Goal: Find specific page/section: Find specific page/section

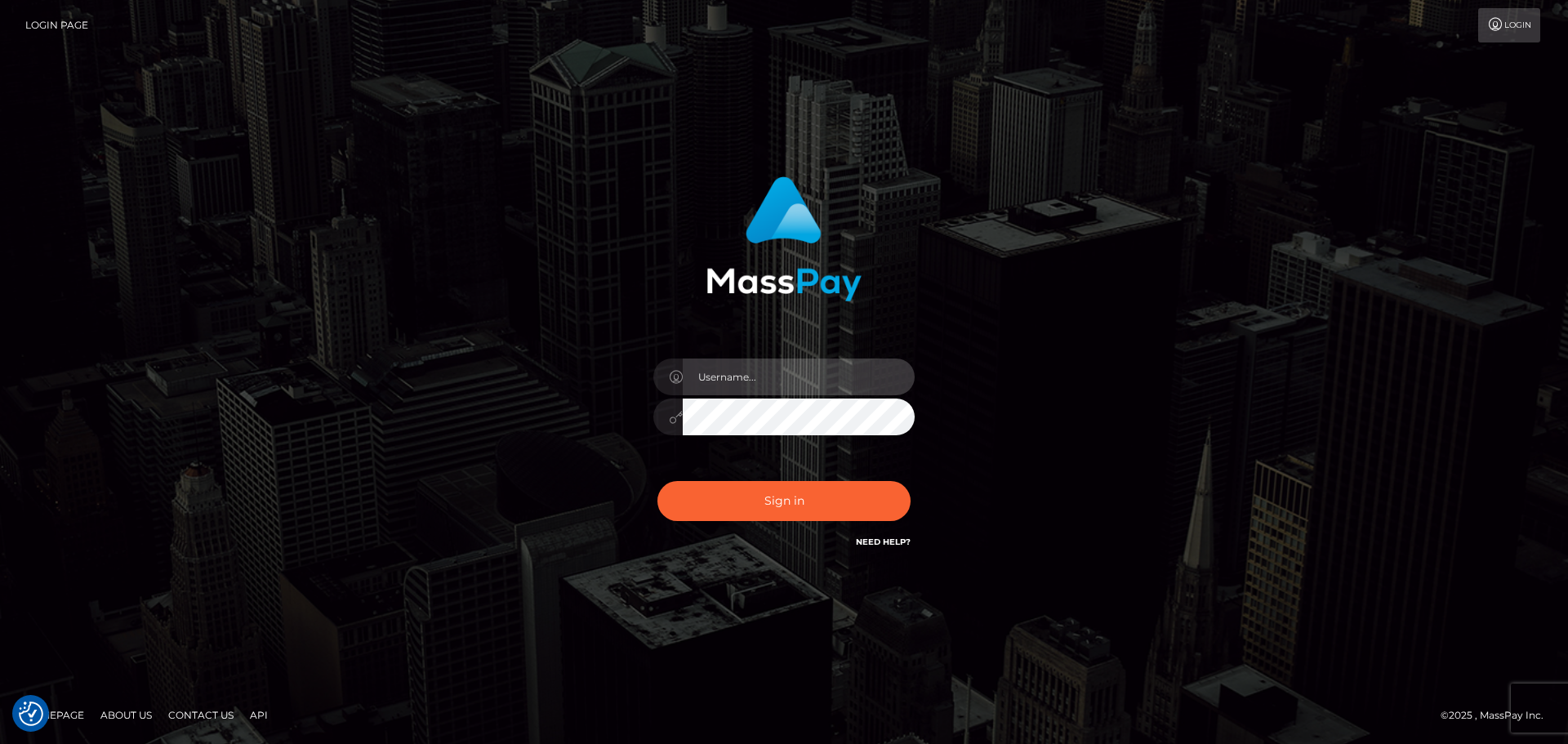
click at [739, 369] on input "text" at bounding box center [798, 376] width 232 height 37
type input "carly.throne"
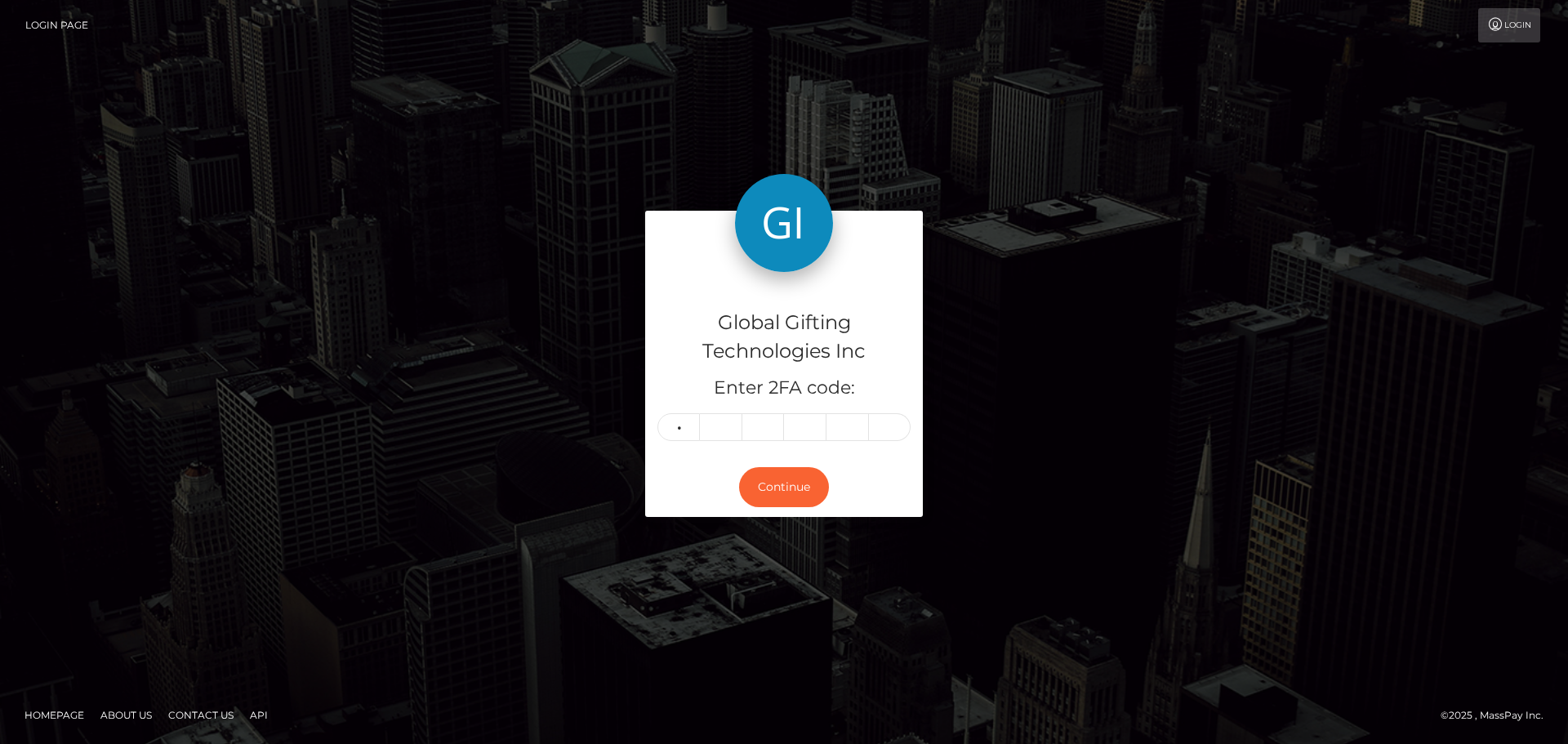
type input "7"
type input "6"
type input "8"
type input "1"
type input "5"
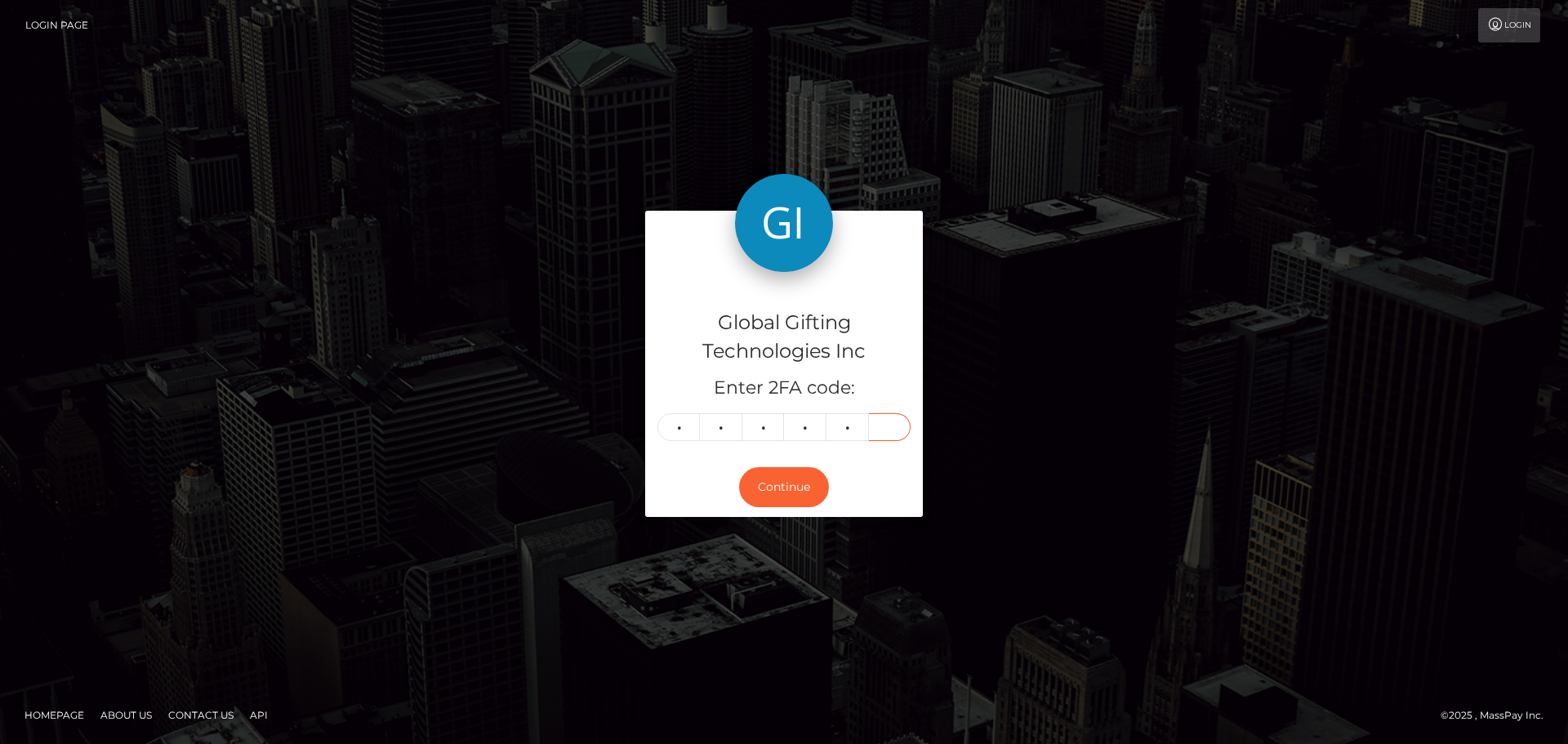
type input "3"
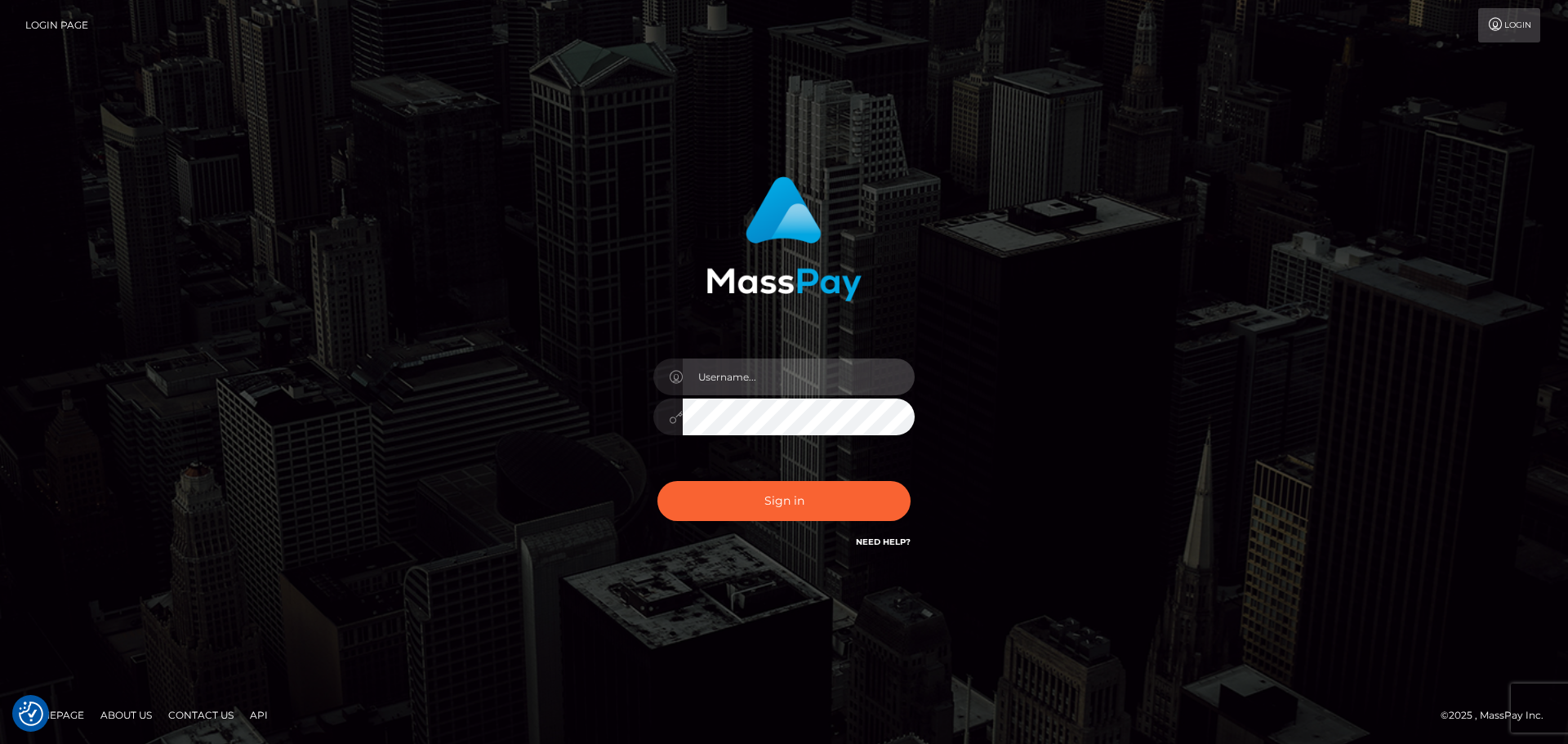
click at [760, 381] on input "text" at bounding box center [798, 376] width 232 height 37
type input "carly.throne"
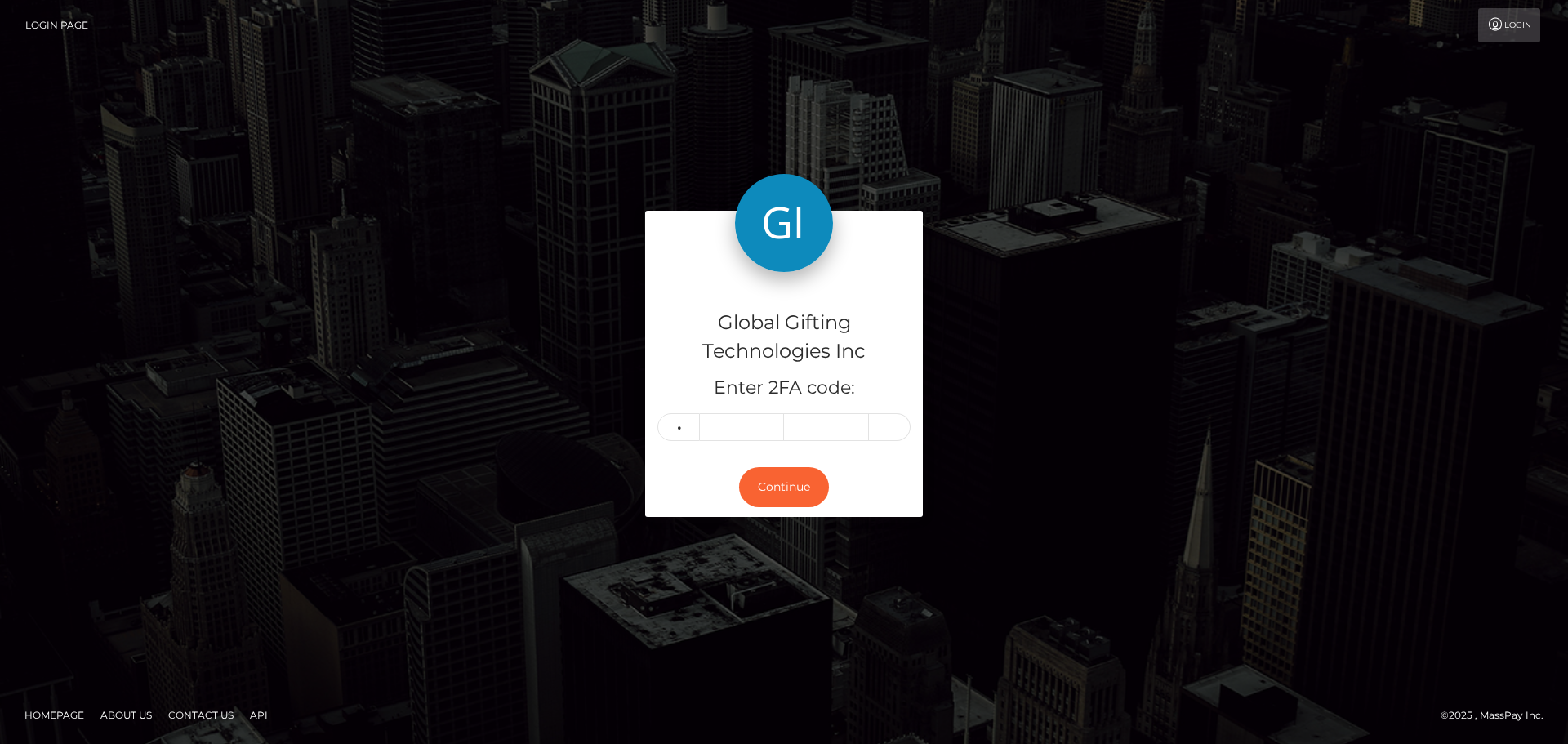
type input "7"
type input "6"
type input "8"
type input "4"
type input "2"
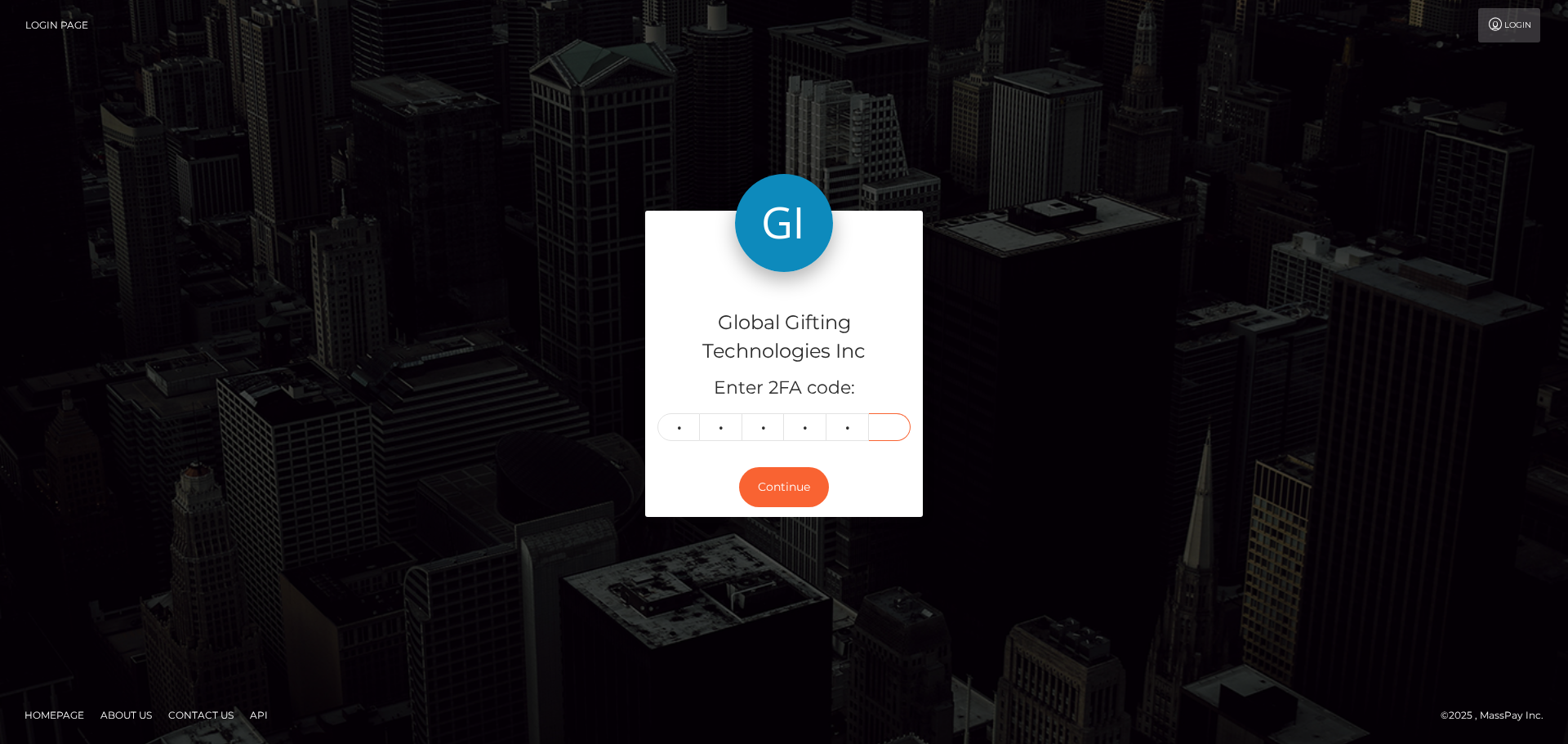
type input "9"
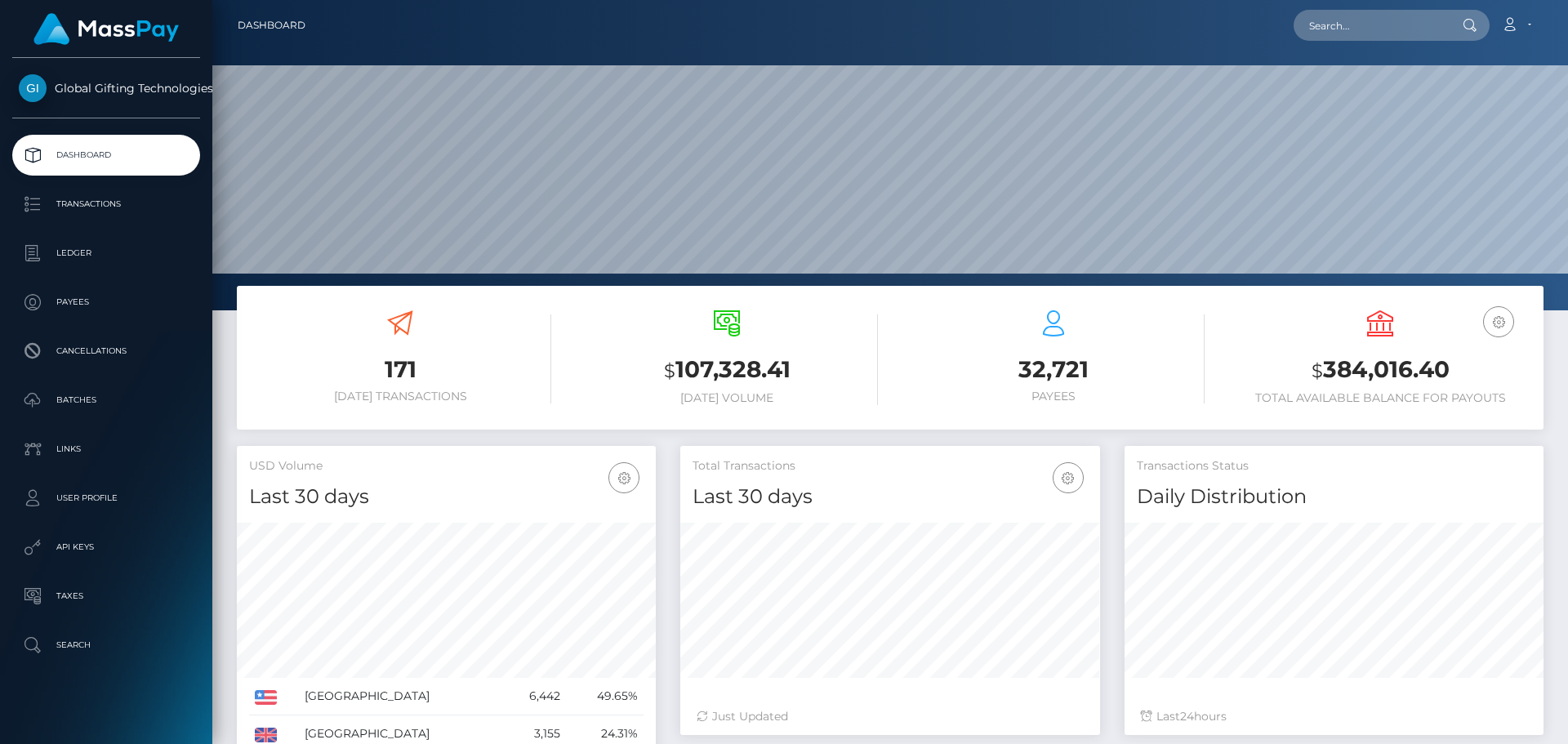
scroll to position [323, 0]
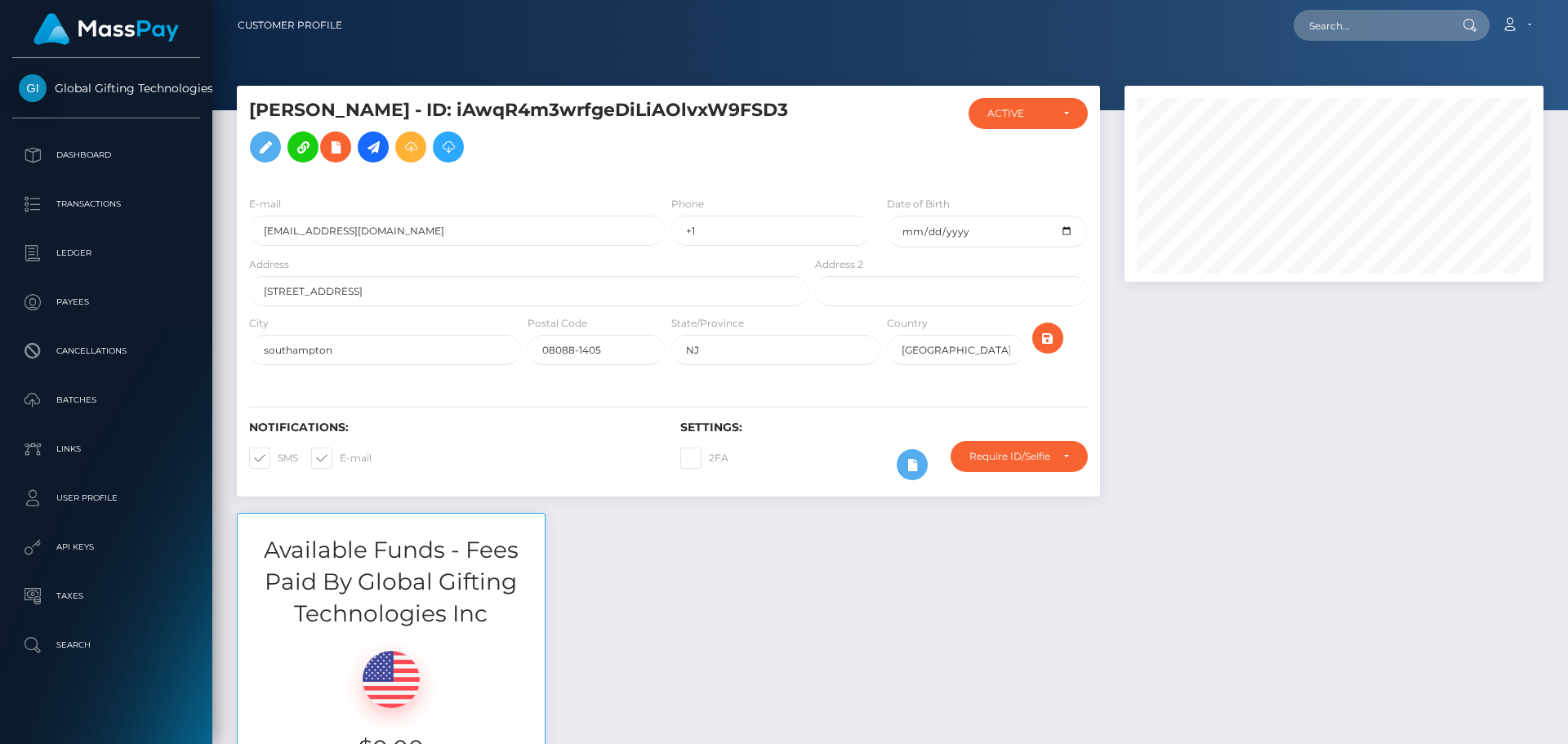
scroll to position [196, 420]
click at [1258, 361] on div at bounding box center [1334, 299] width 444 height 427
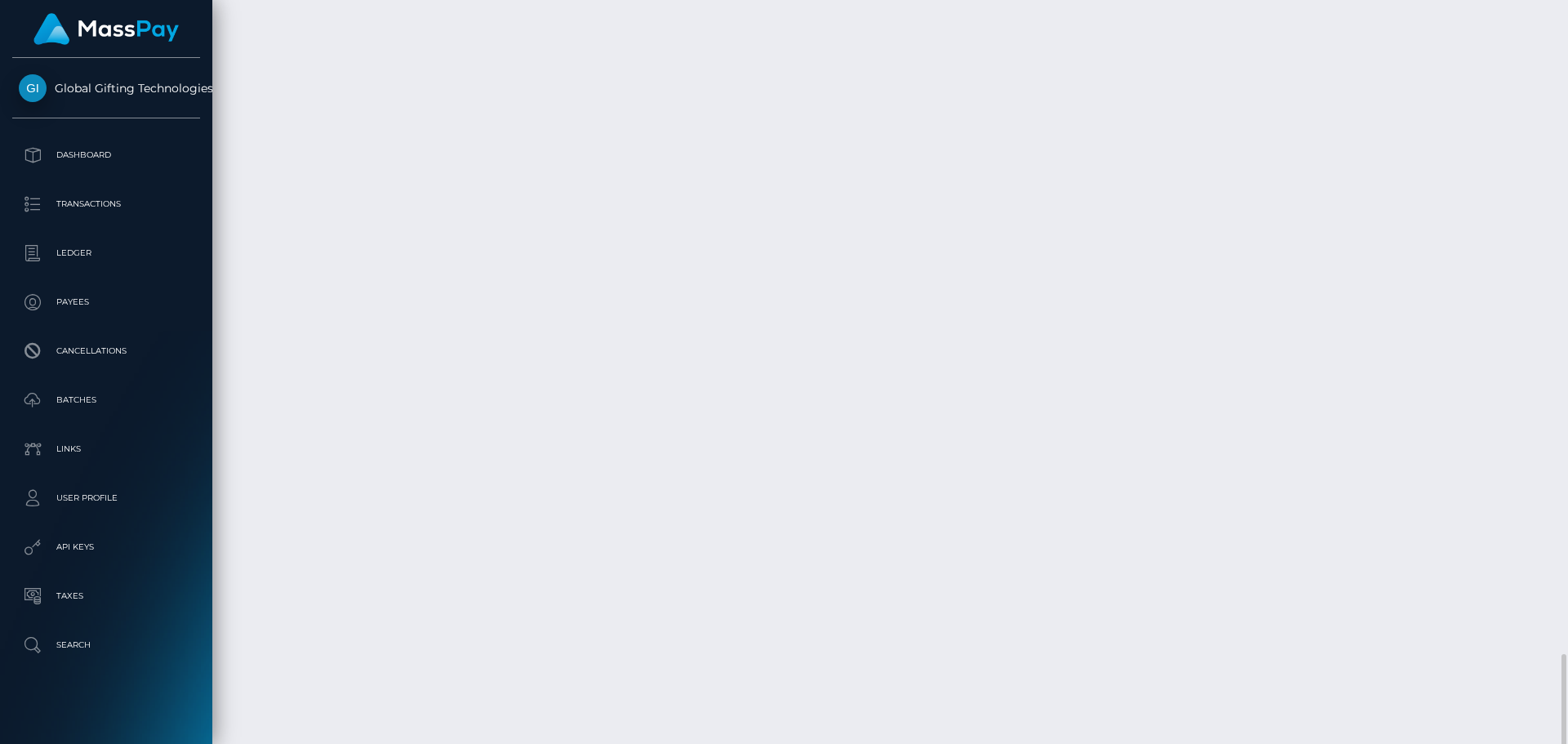
scroll to position [3627, 0]
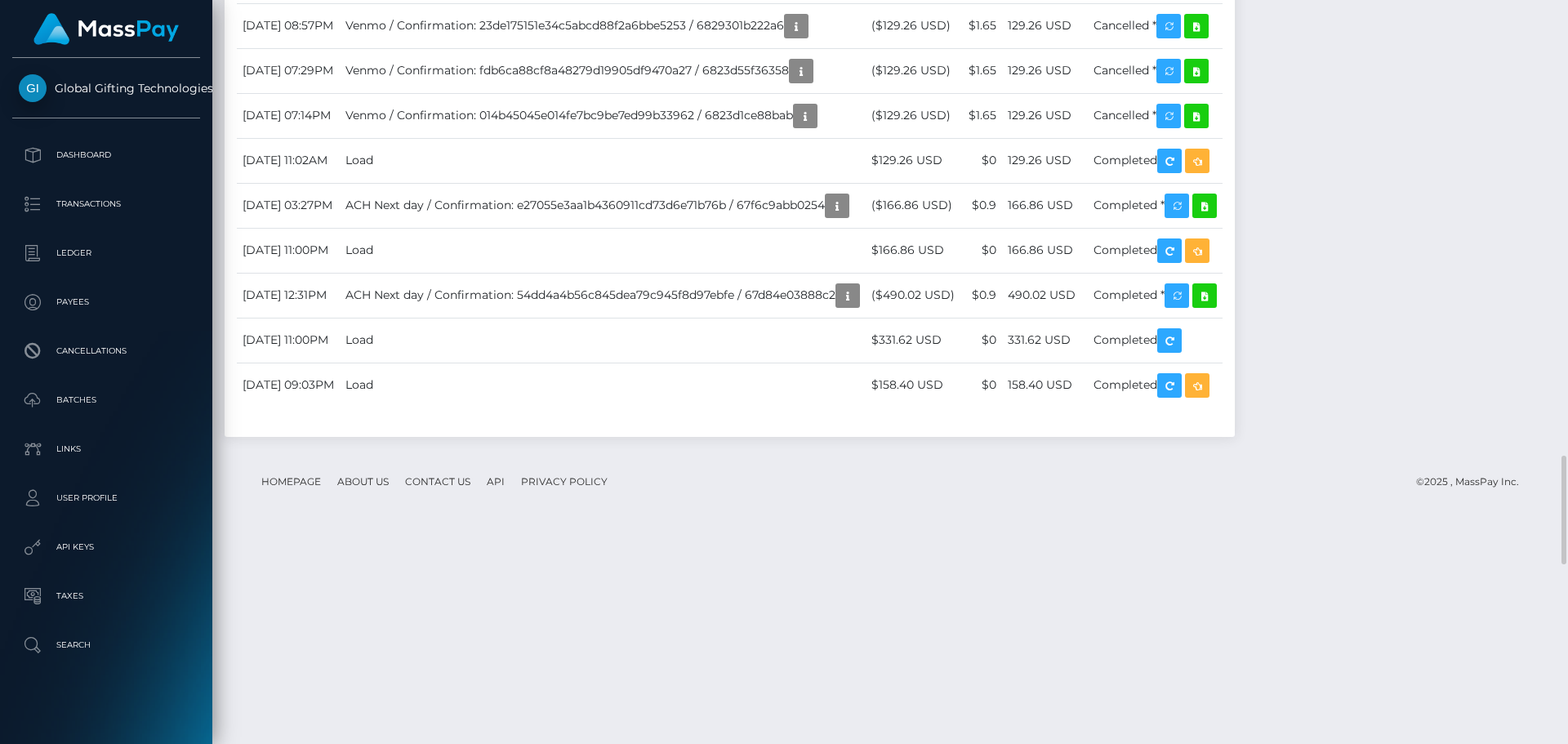
scroll to position [3183, 0]
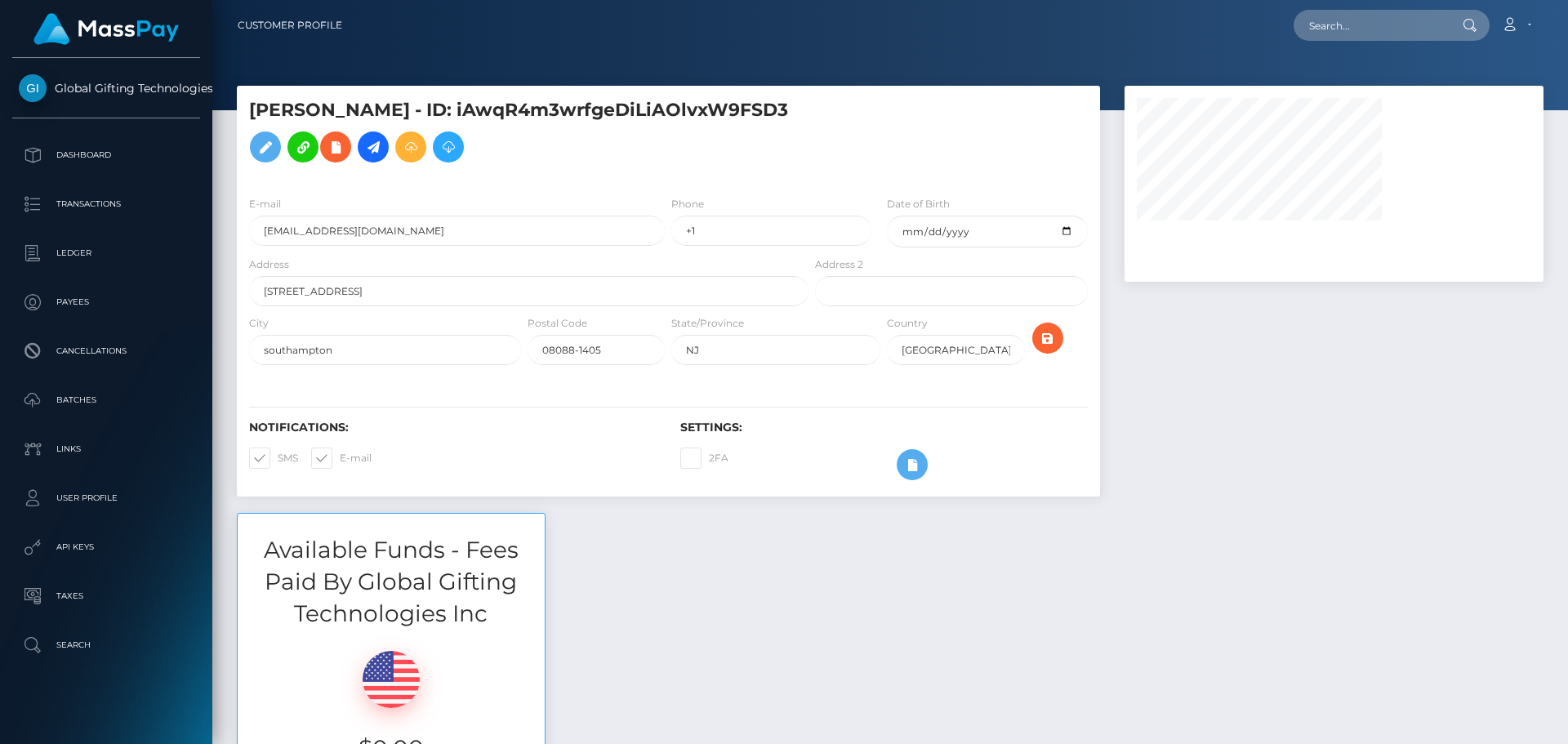
select select "0"
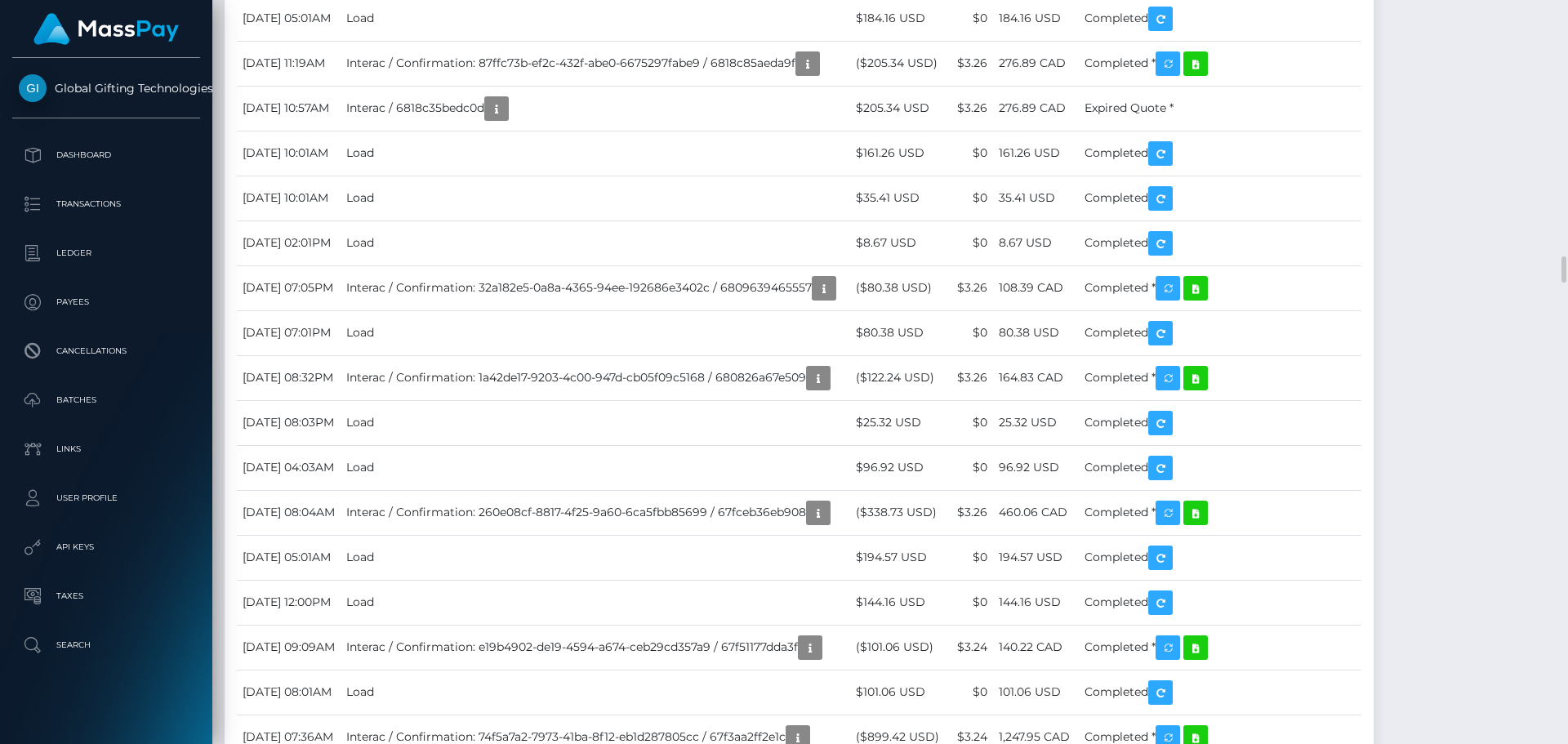
scroll to position [6612, 0]
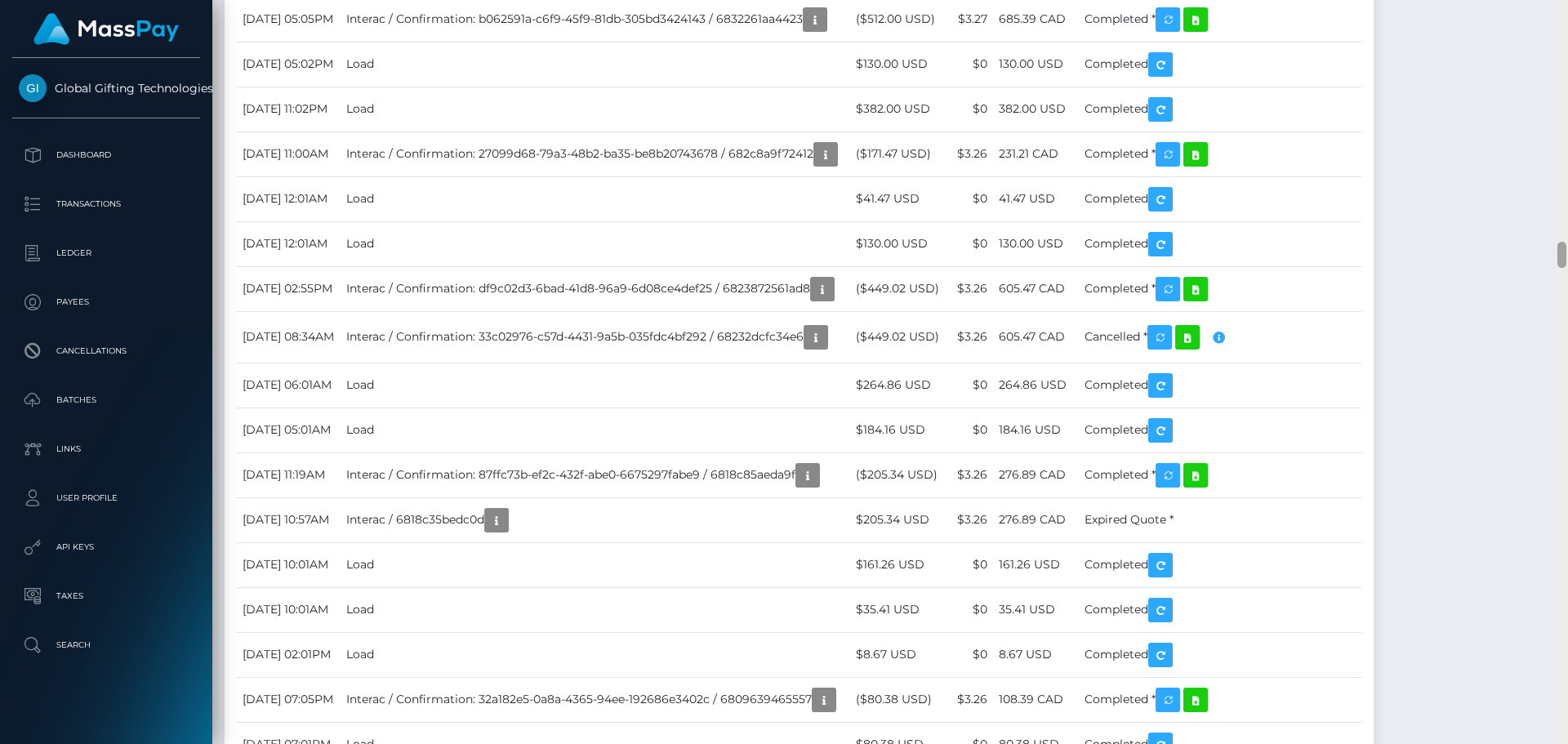
scroll to position [6727, 0]
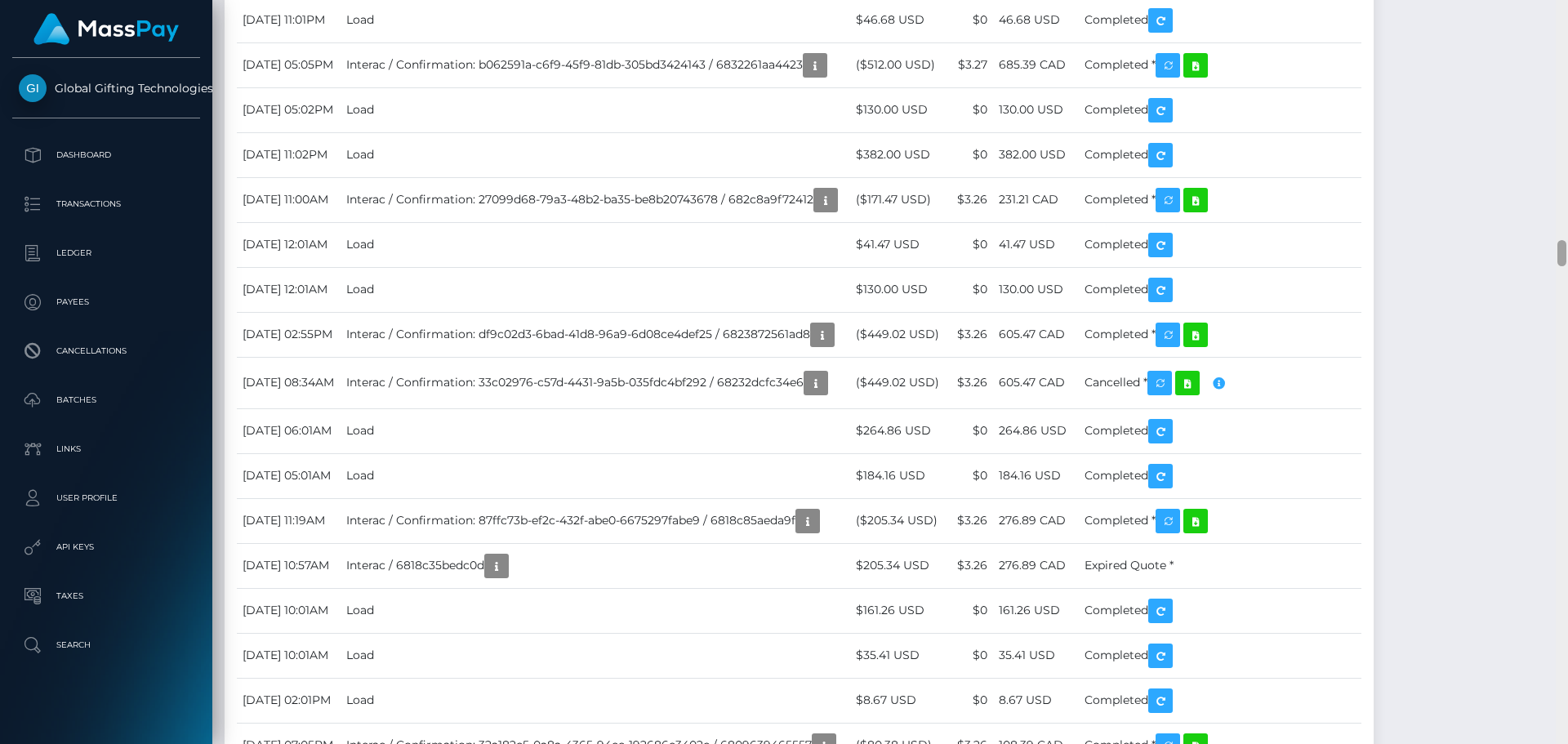
drag, startPoint x: 1563, startPoint y: 245, endPoint x: 1601, endPoint y: 249, distance: 38.2
click at [1567, 249] on html "Global Gifting Technologies Inc Dashboard Transactions Ledger Payees Cancellati…" at bounding box center [784, 372] width 1568 height 744
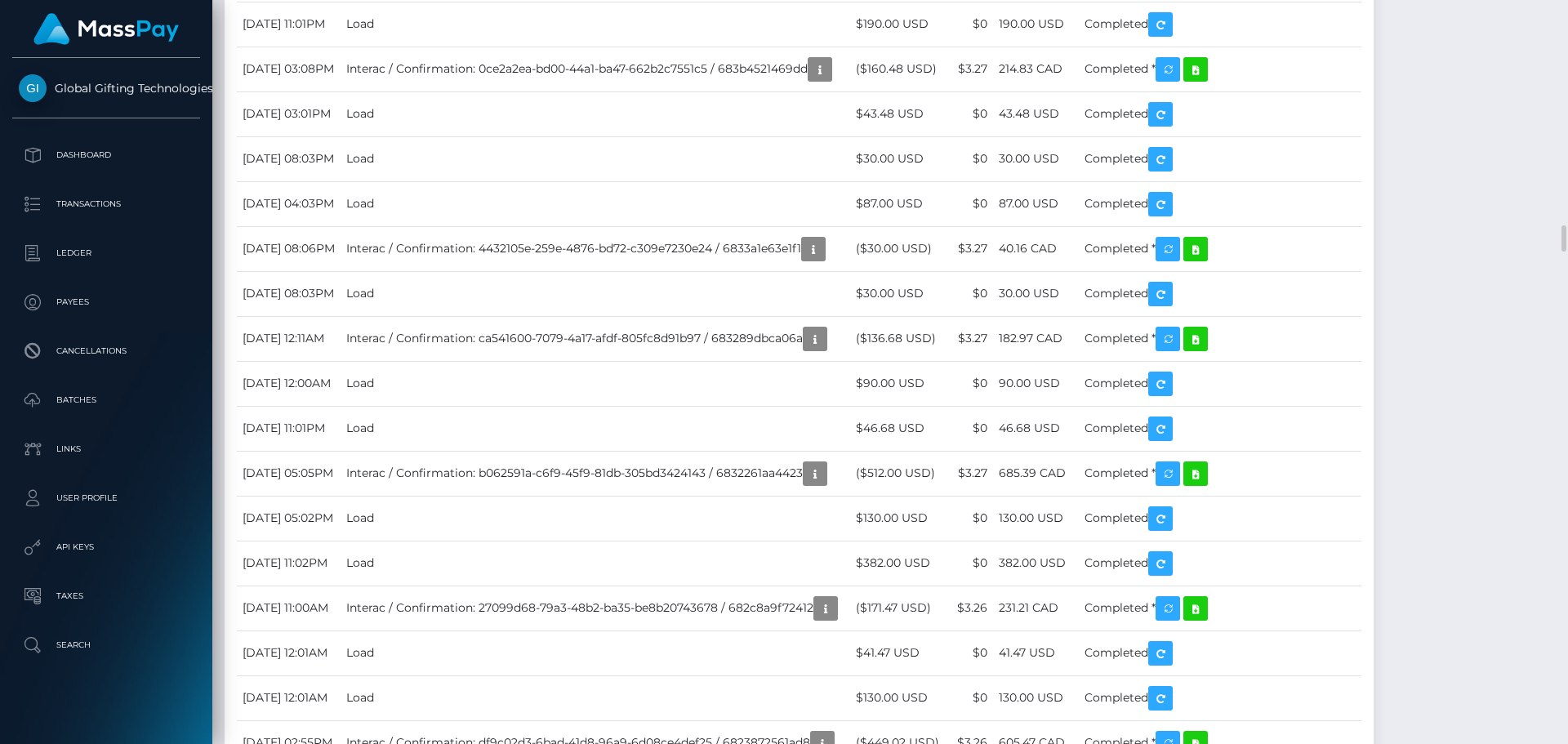
scroll to position [6400, 0]
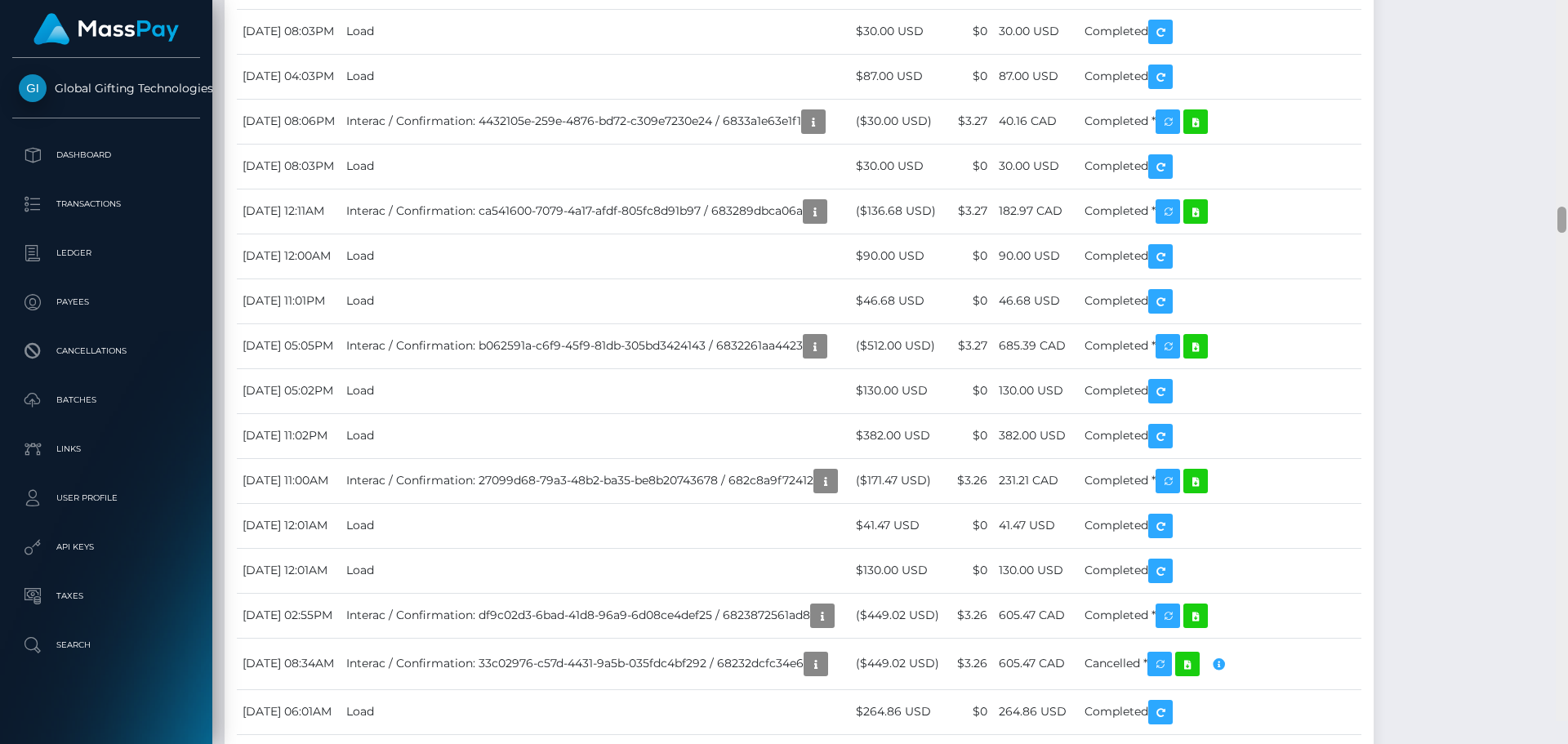
scroll to position [6423, 0]
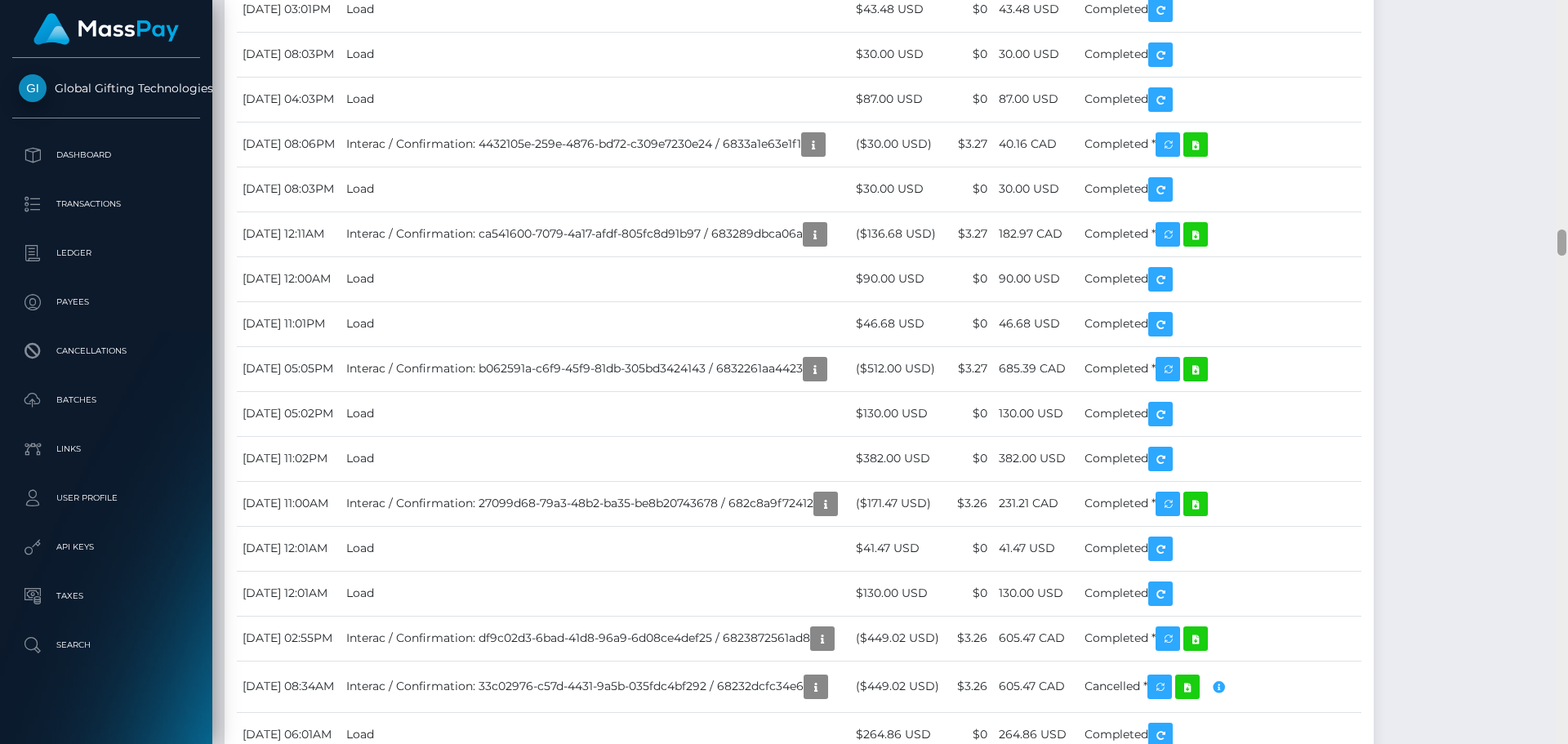
drag, startPoint x: 1559, startPoint y: 236, endPoint x: 1592, endPoint y: 237, distance: 33.0
click at [1567, 237] on html "Global Gifting Technologies Inc Dashboard Transactions Ledger Payees Cancellati…" at bounding box center [784, 372] width 1568 height 744
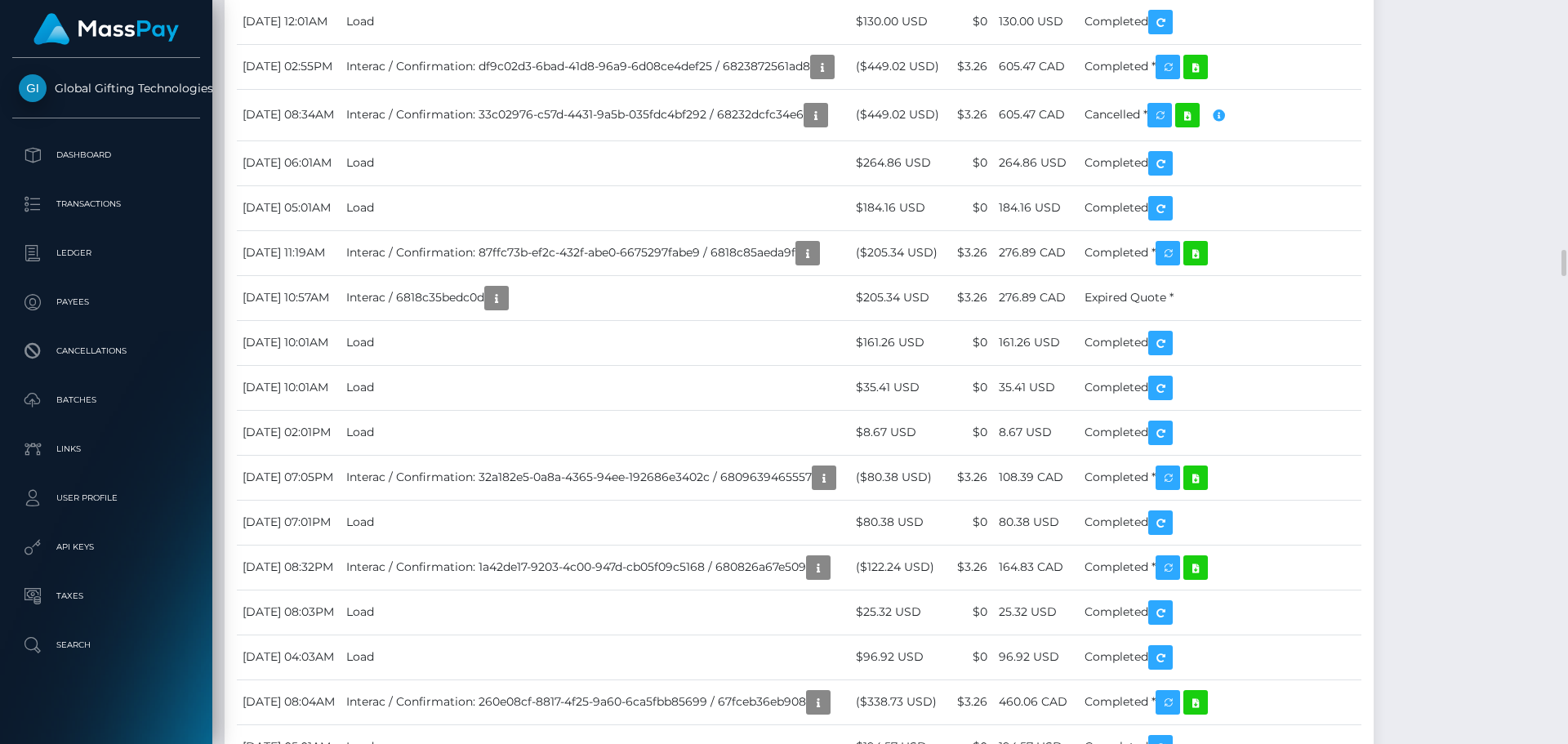
scroll to position [196, 420]
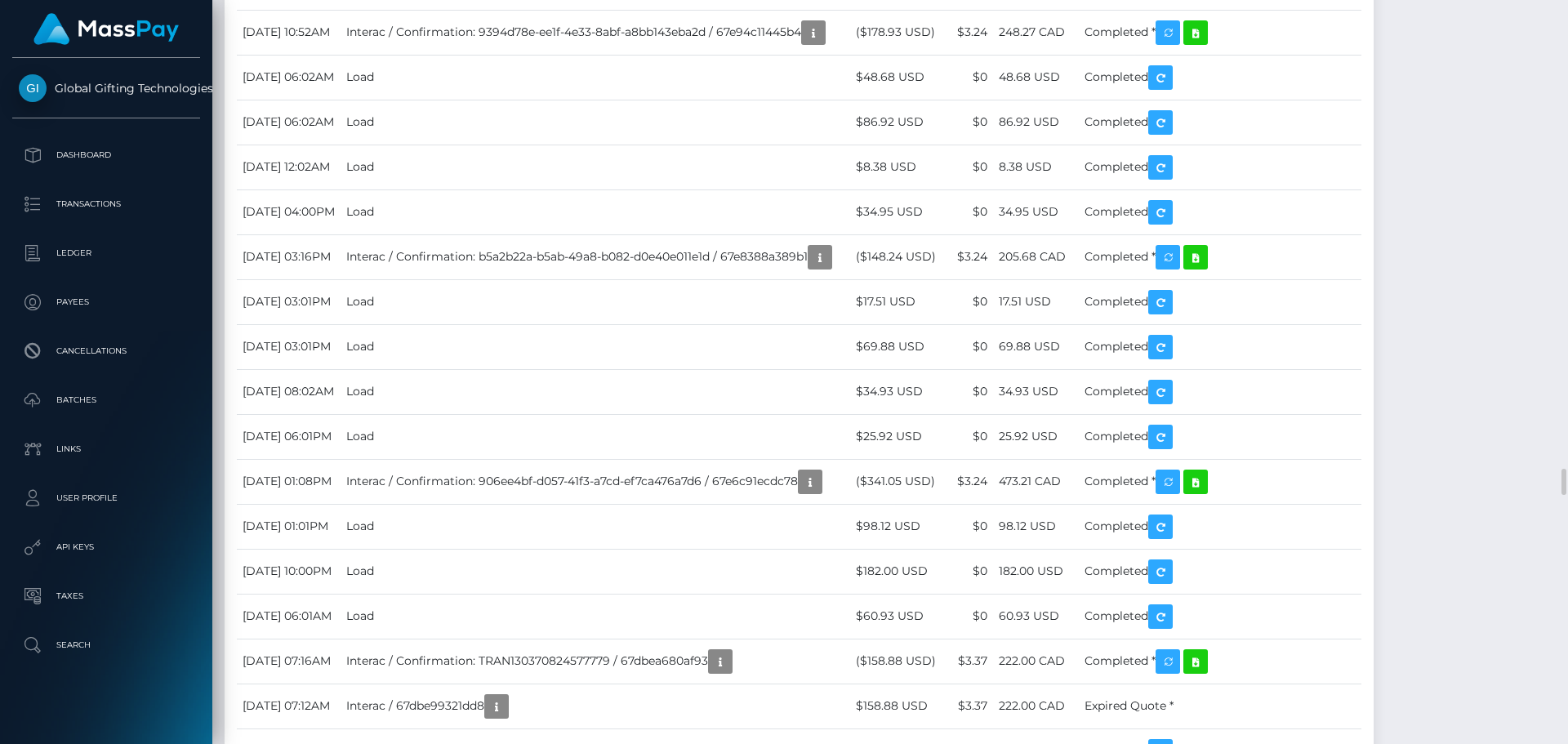
scroll to position [8626, 0]
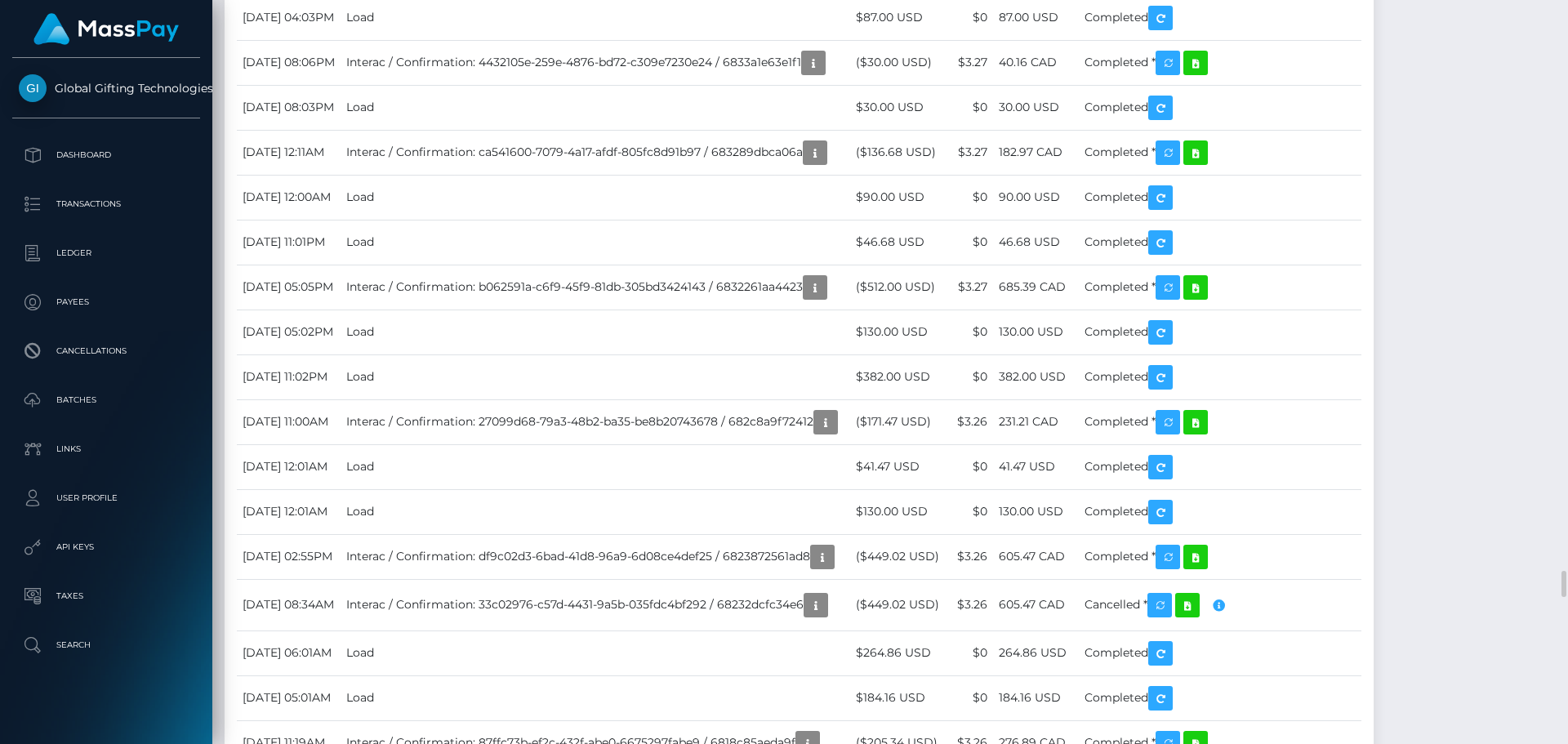
scroll to position [6341, 0]
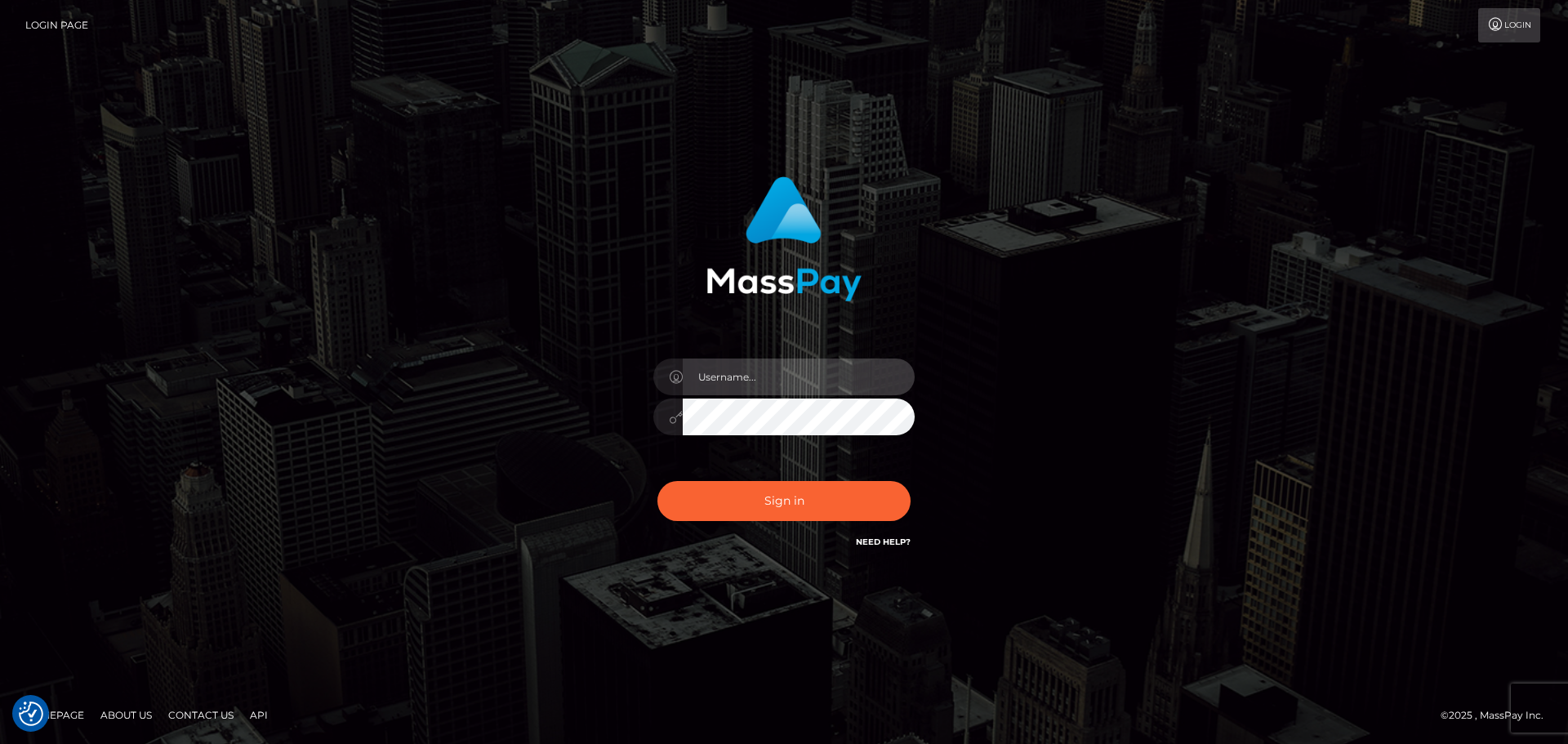
click at [799, 380] on input "text" at bounding box center [798, 376] width 232 height 37
type input "carly.throne"
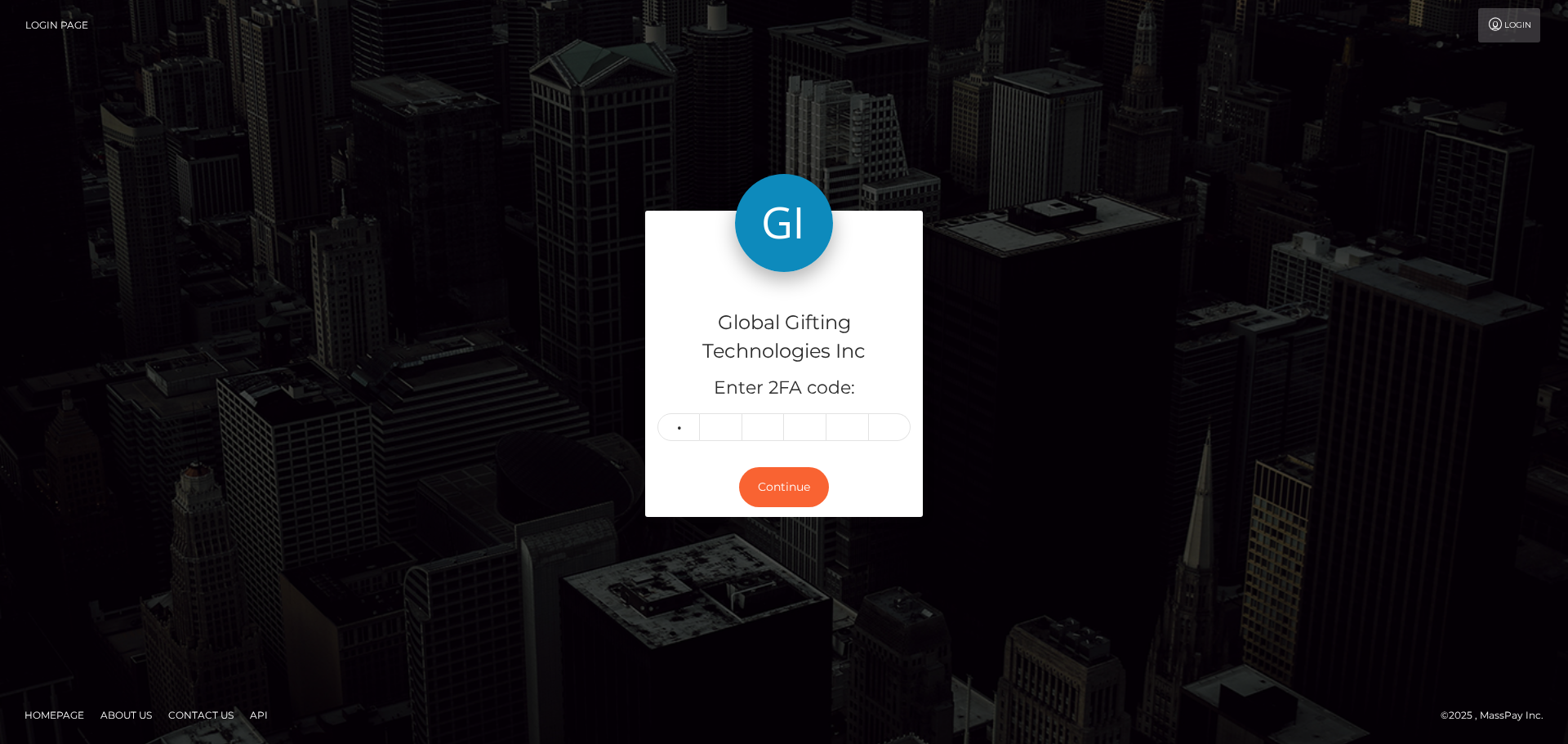
type input "4"
type input "6"
type input "9"
type input "5"
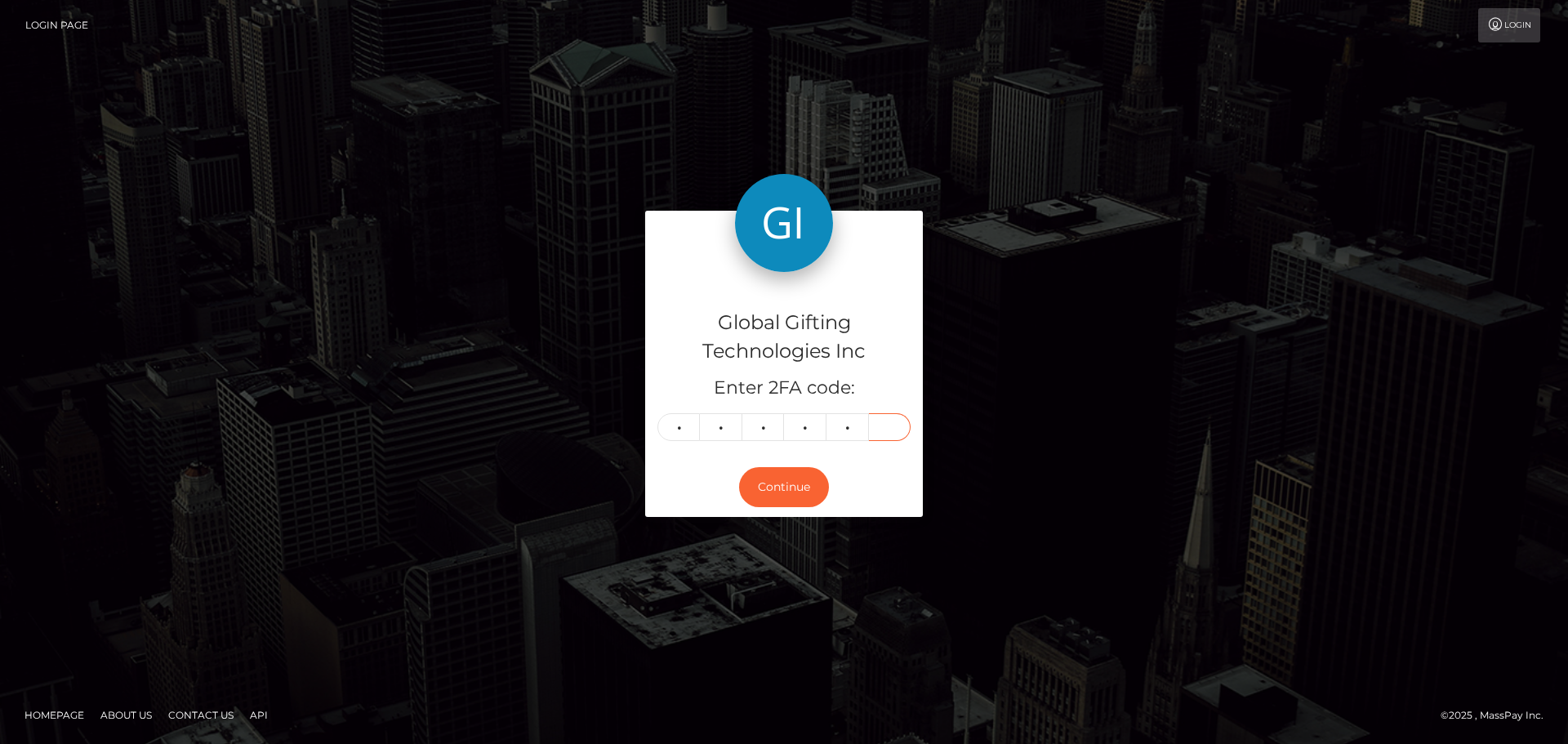
type input "4"
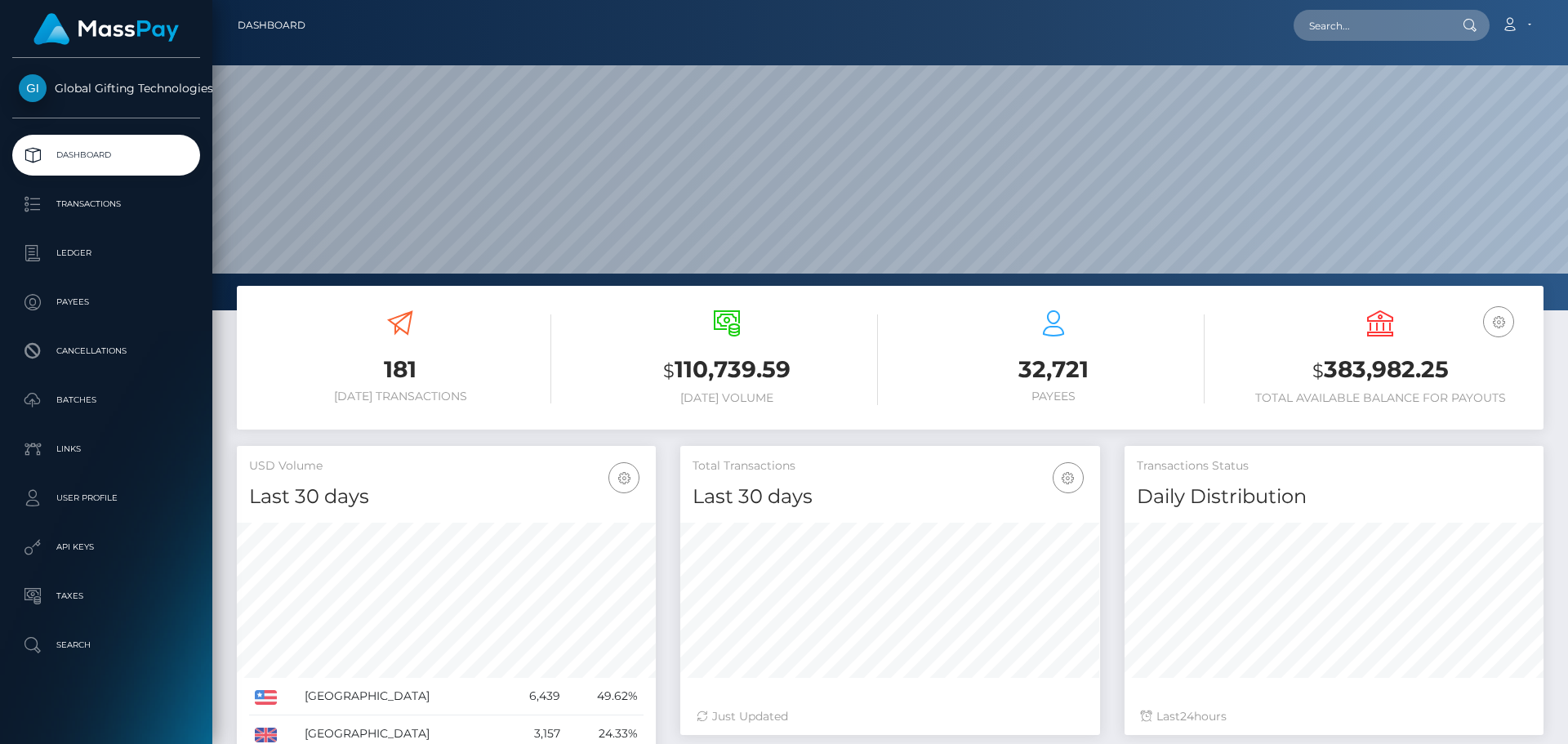
scroll to position [290, 420]
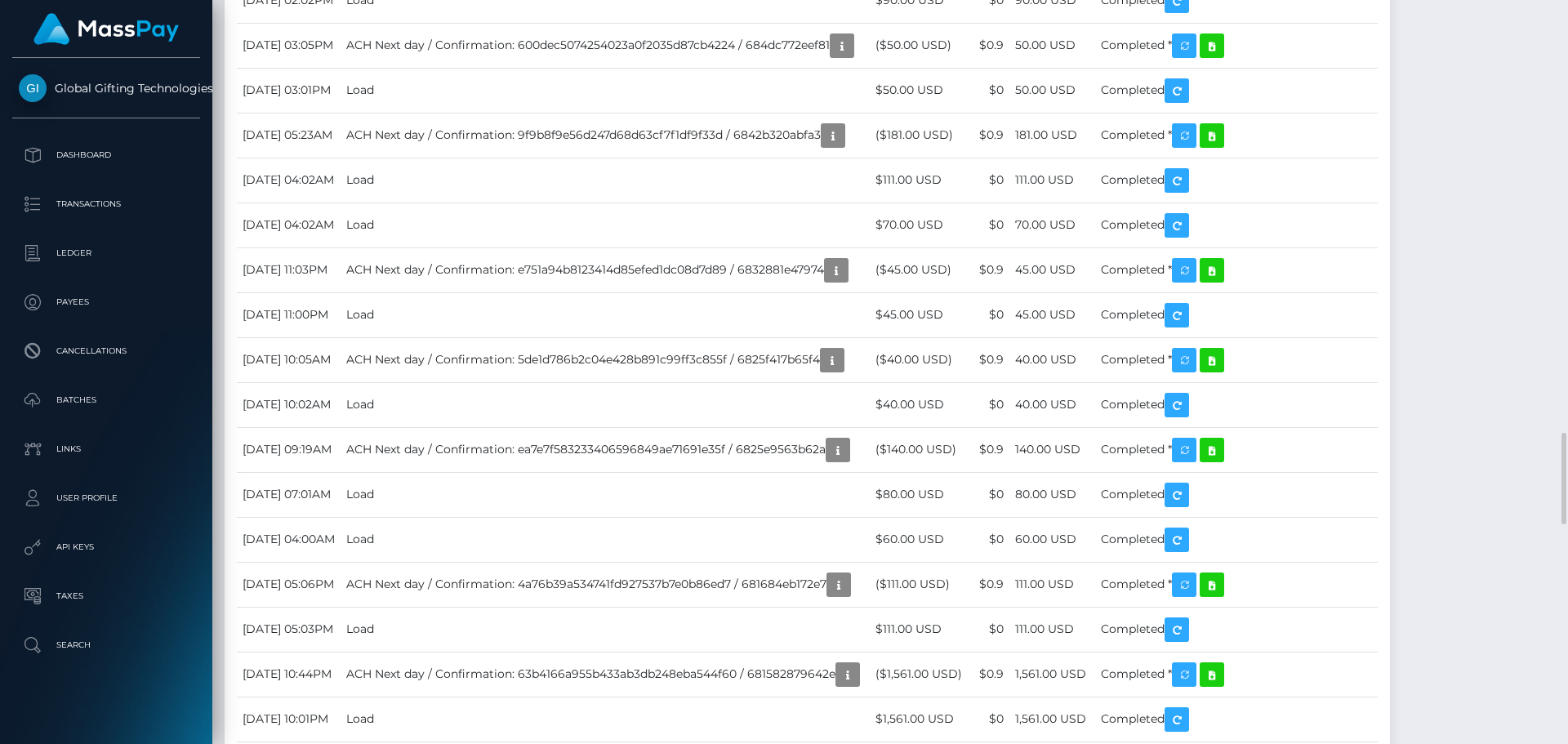
scroll to position [196, 420]
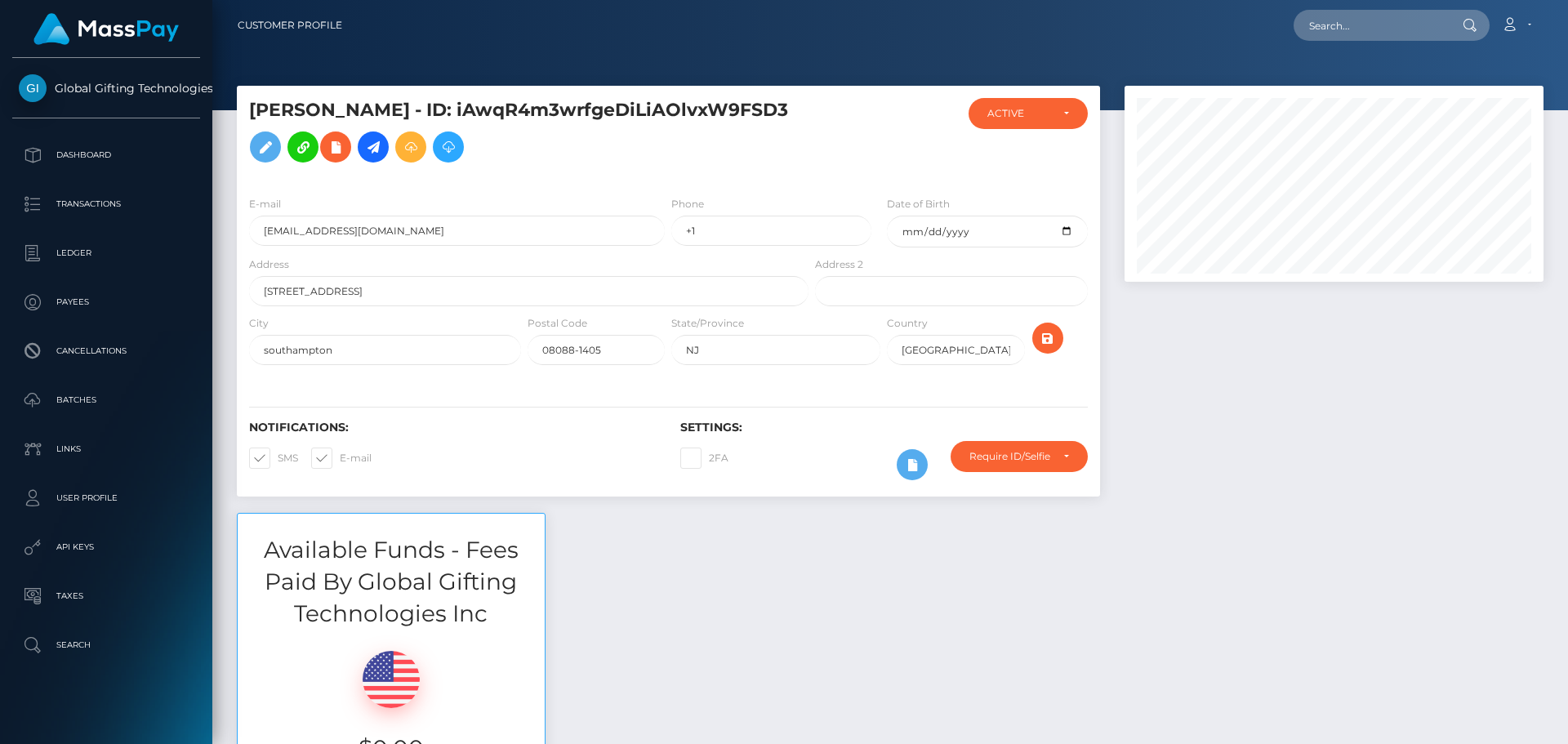
scroll to position [196, 420]
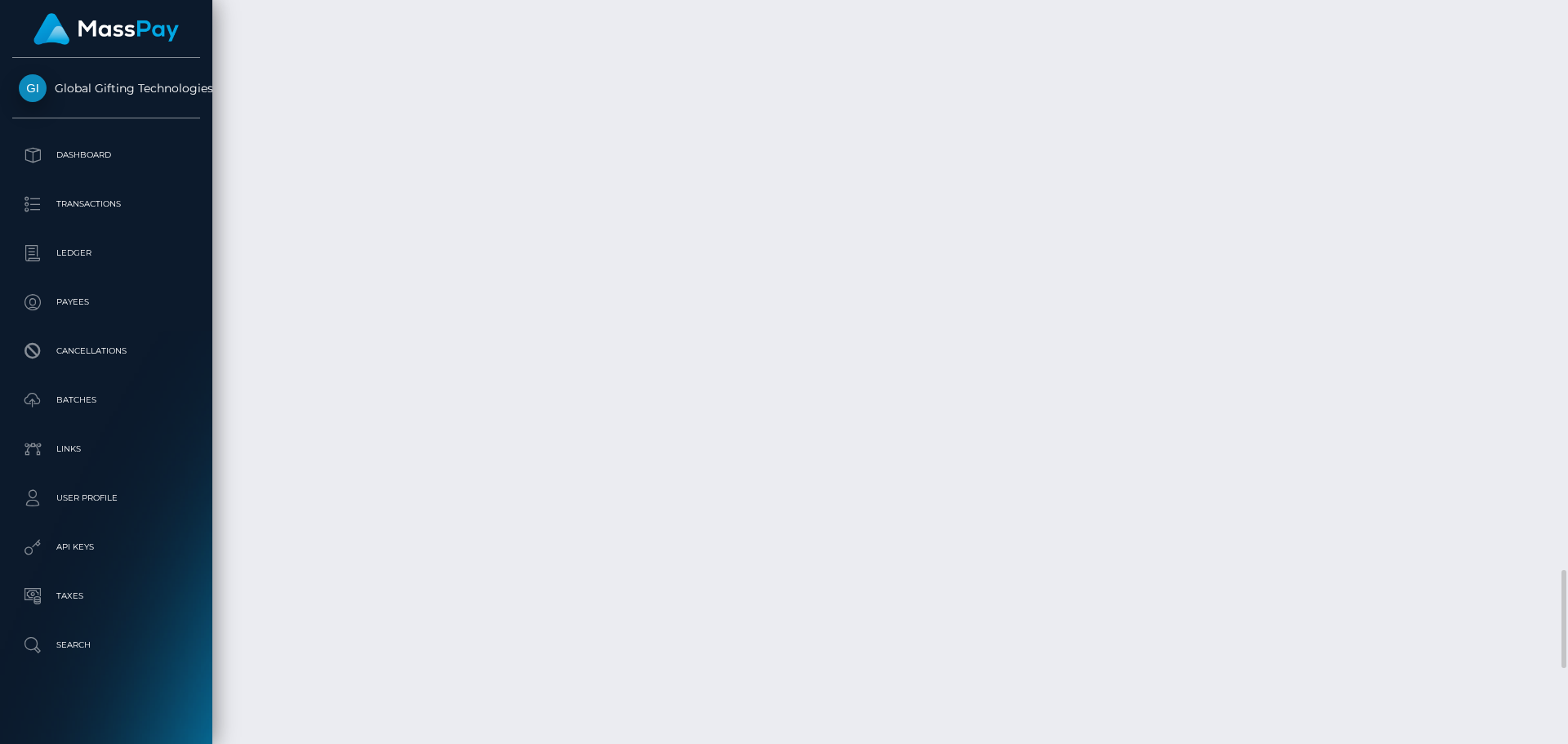
scroll to position [196, 420]
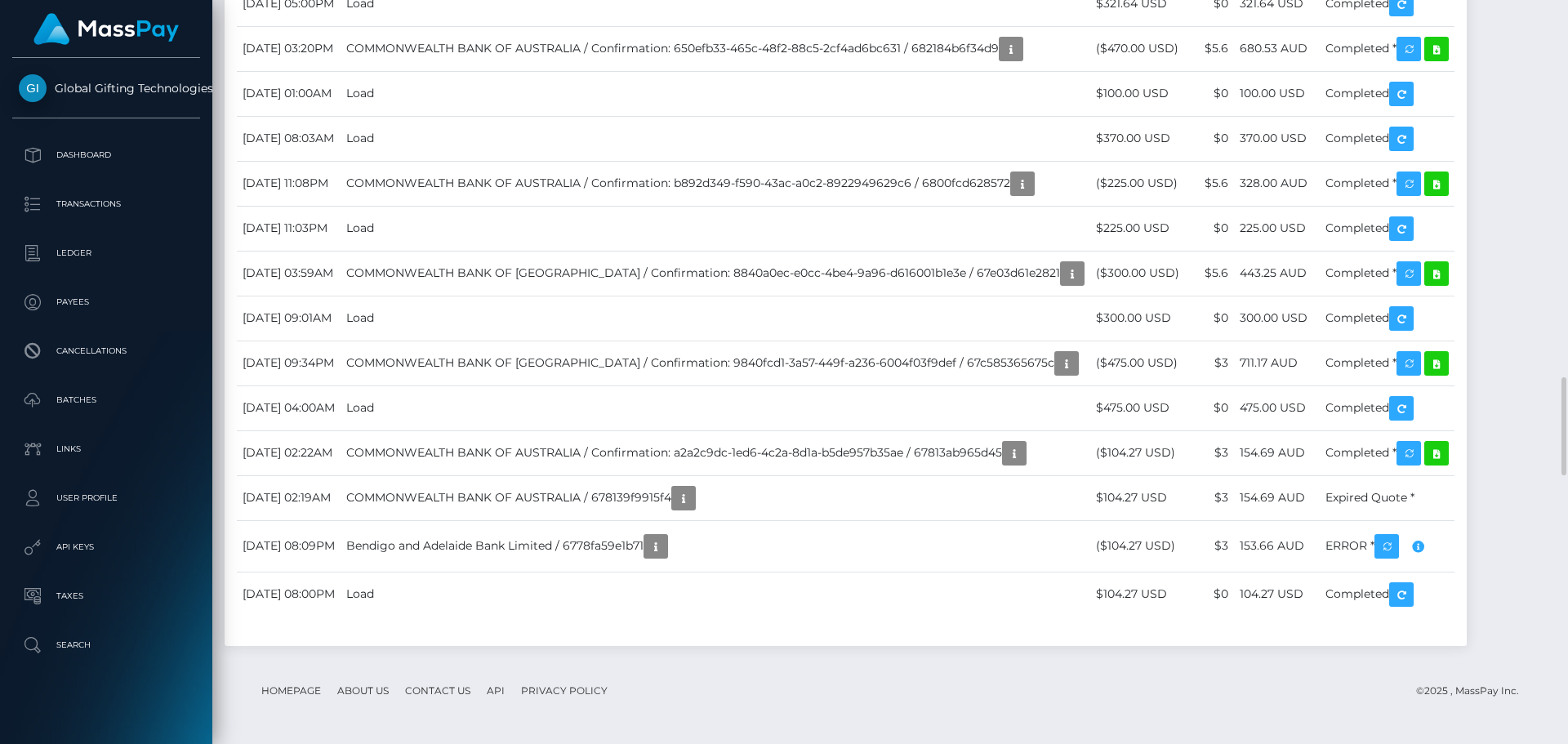
scroll to position [3183, 0]
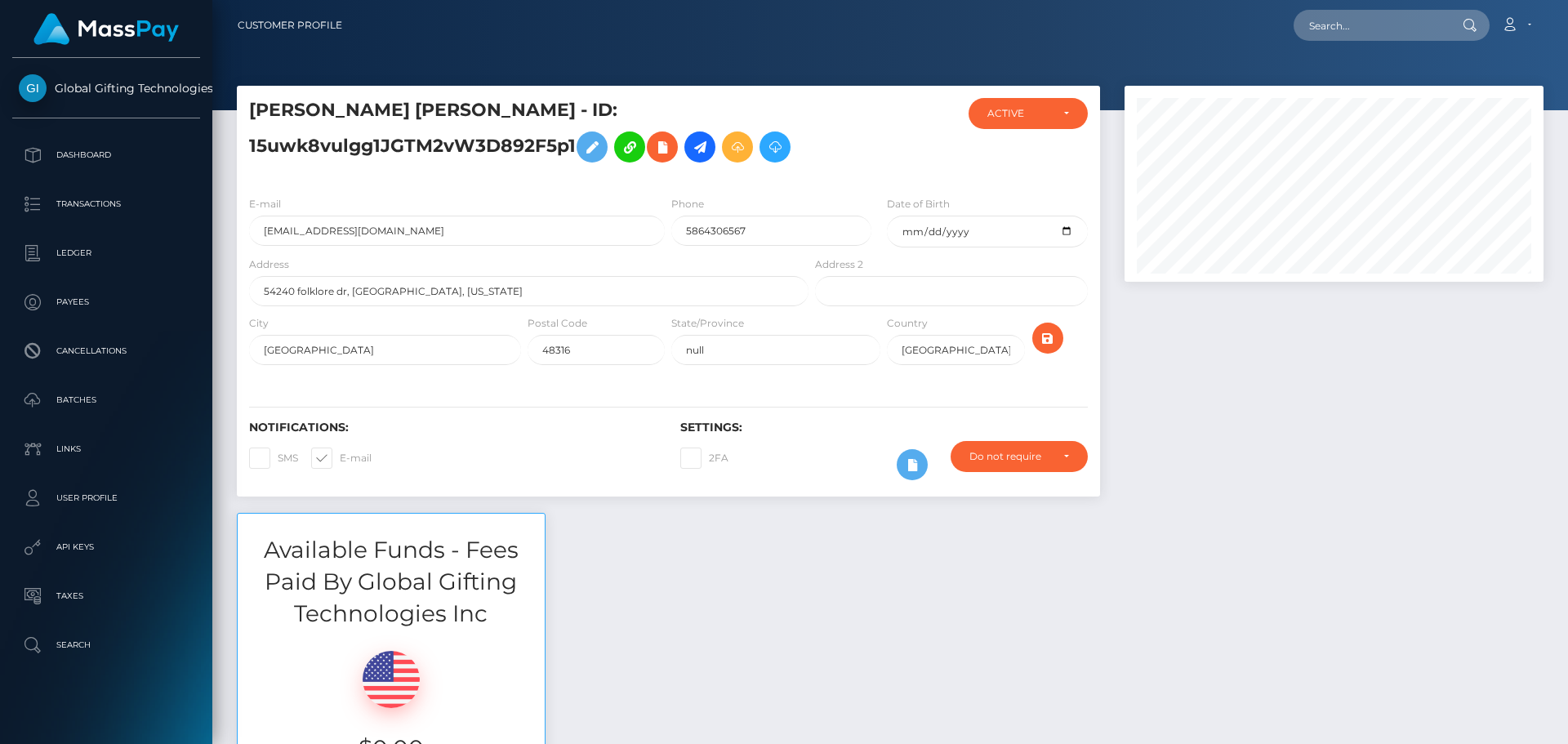
scroll to position [196, 420]
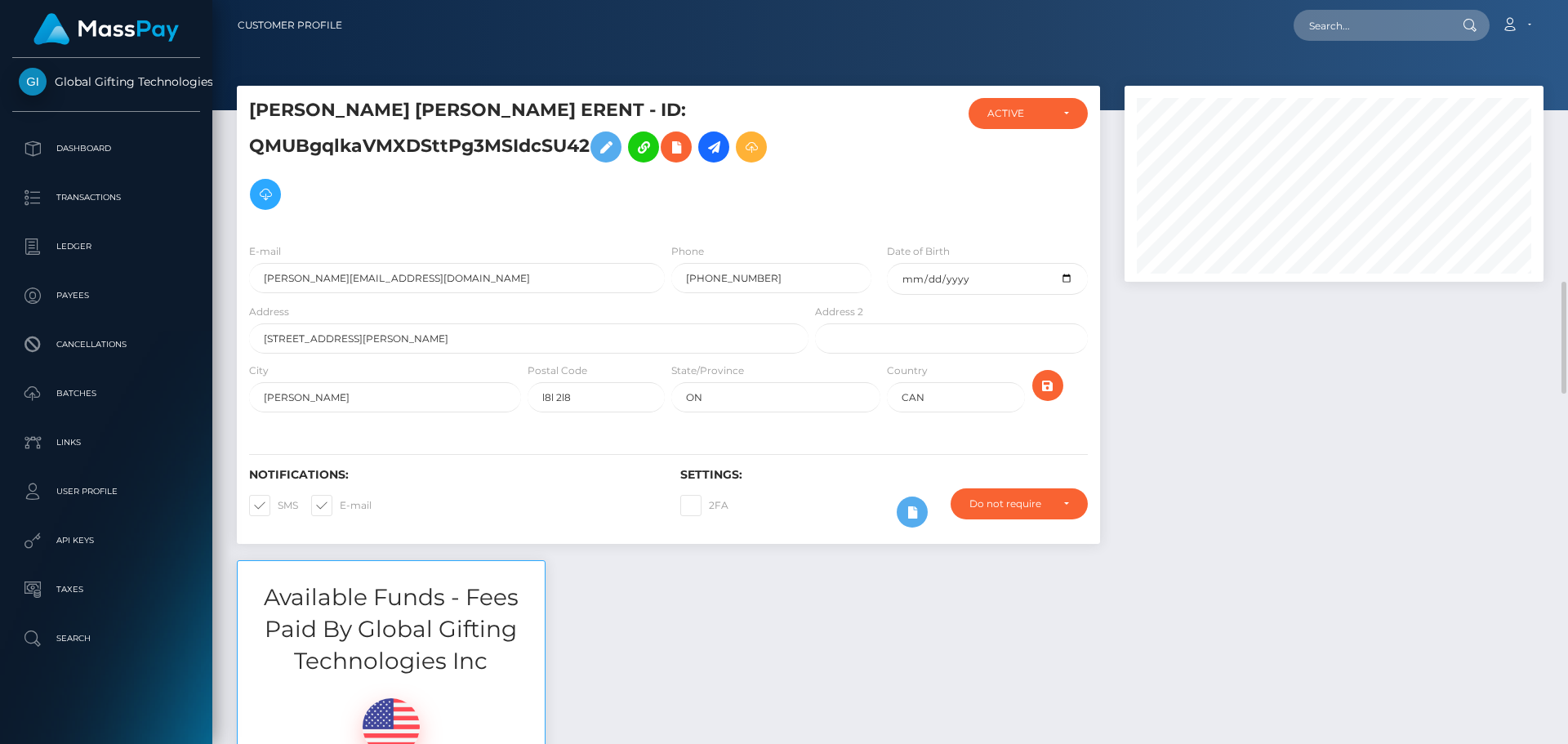
scroll to position [245, 0]
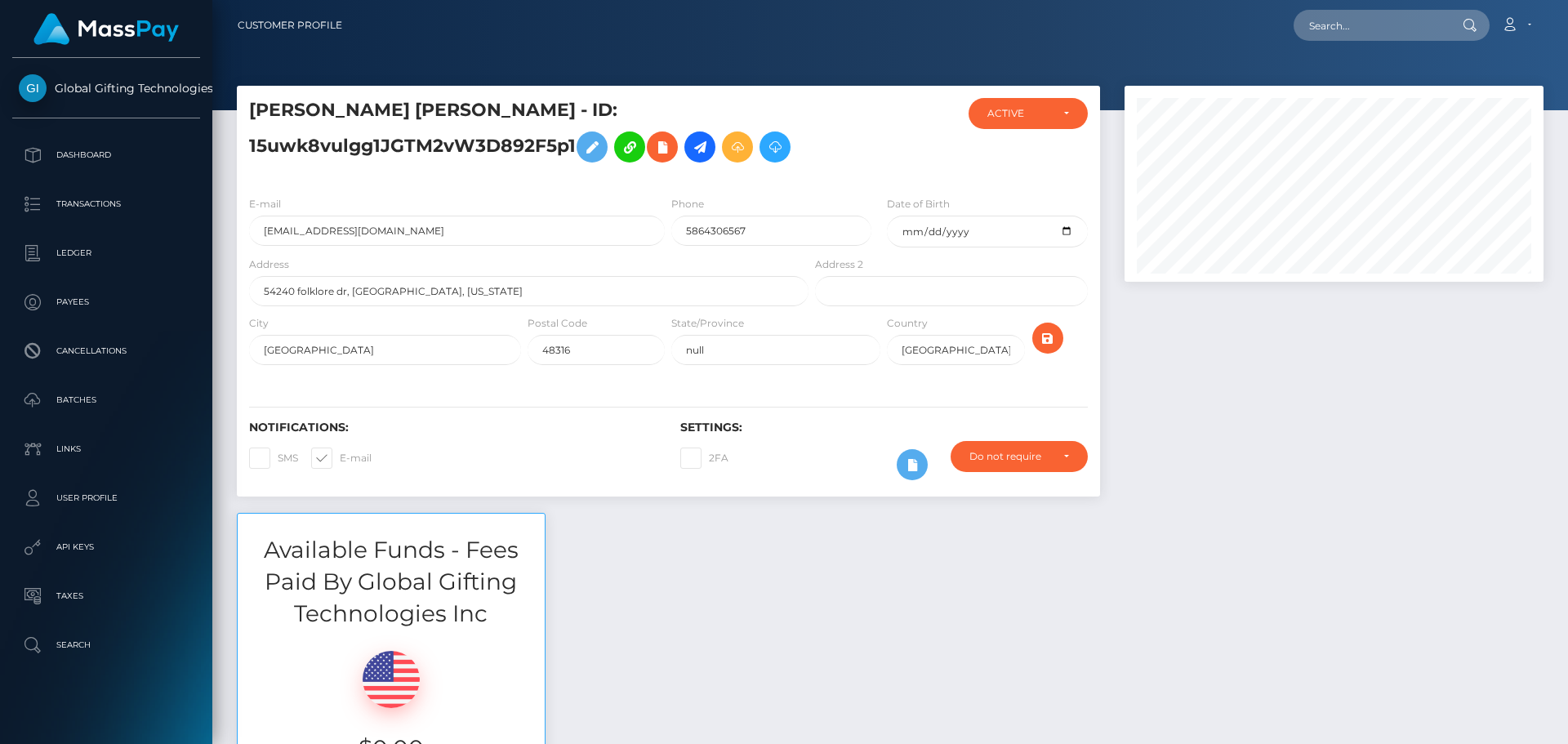
scroll to position [196, 420]
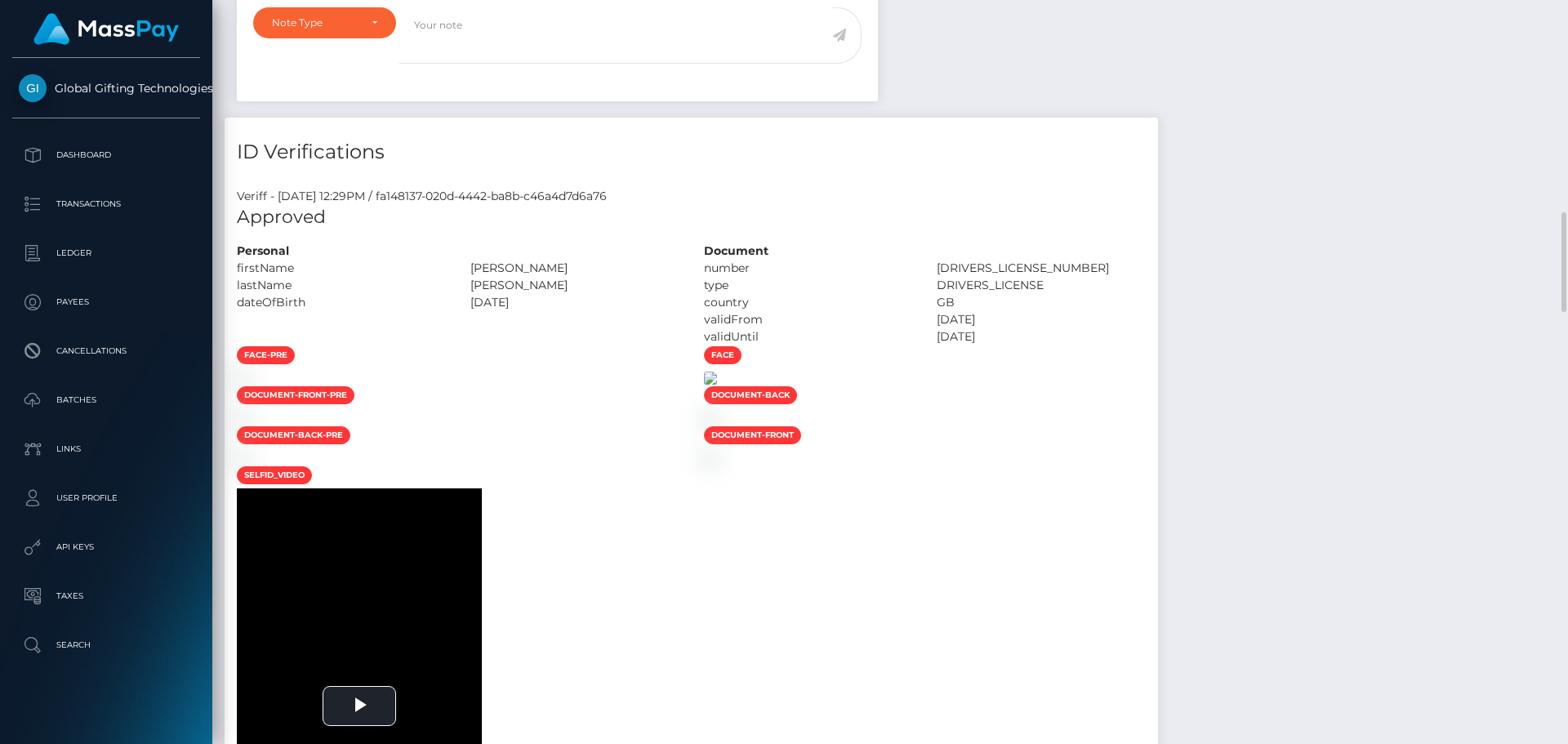
scroll to position [979, 0]
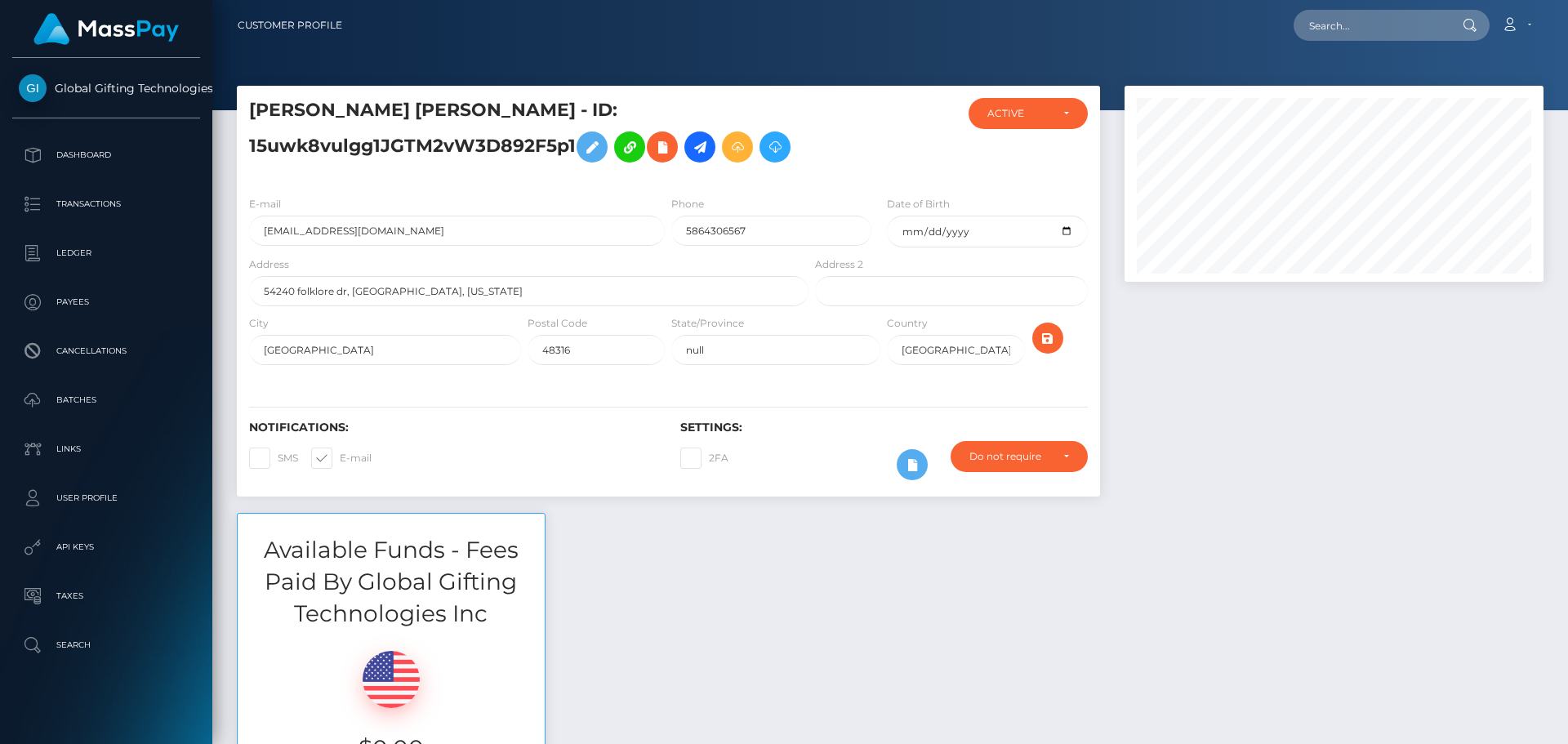
scroll to position [196, 420]
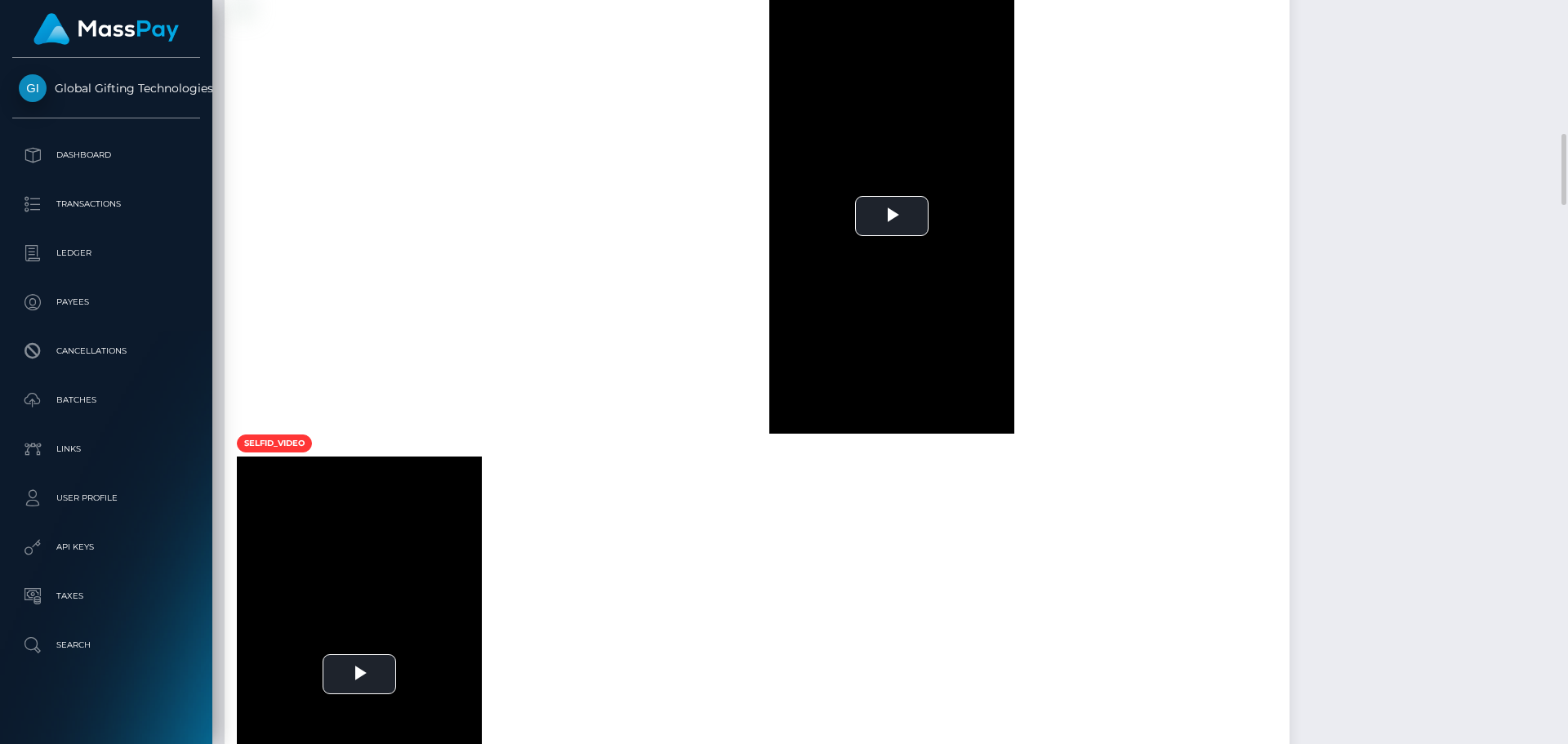
scroll to position [1469, 0]
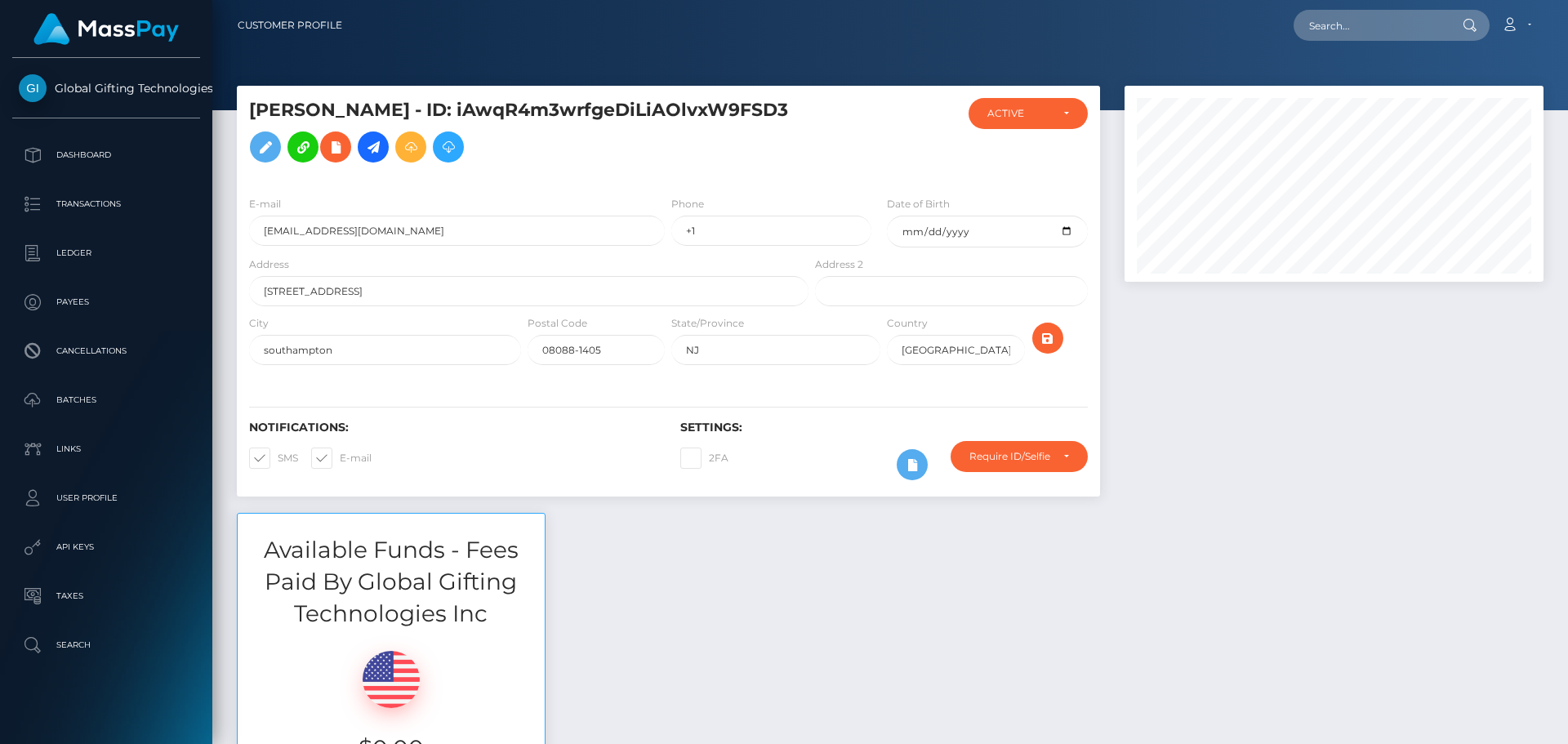
scroll to position [196, 420]
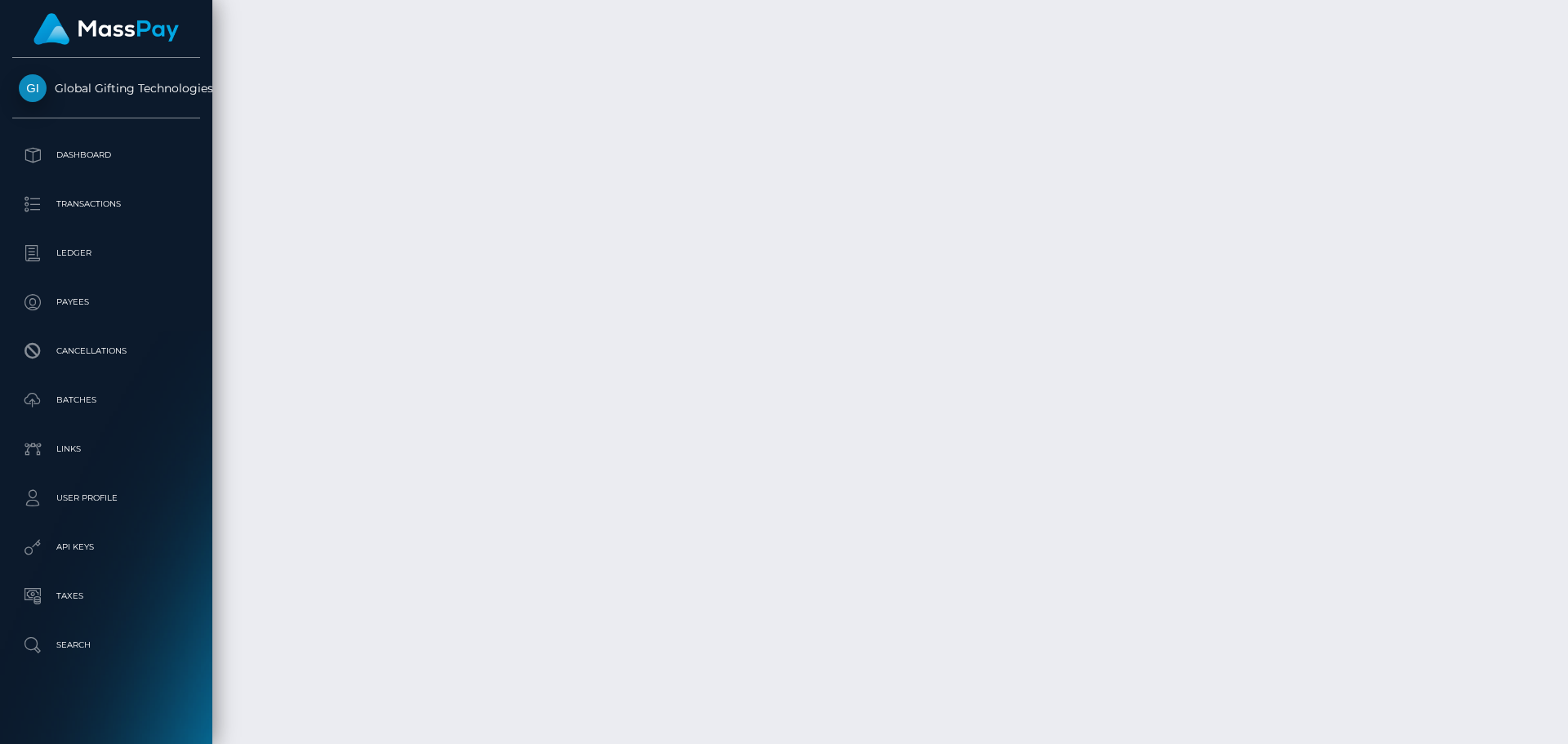
scroll to position [4489, 0]
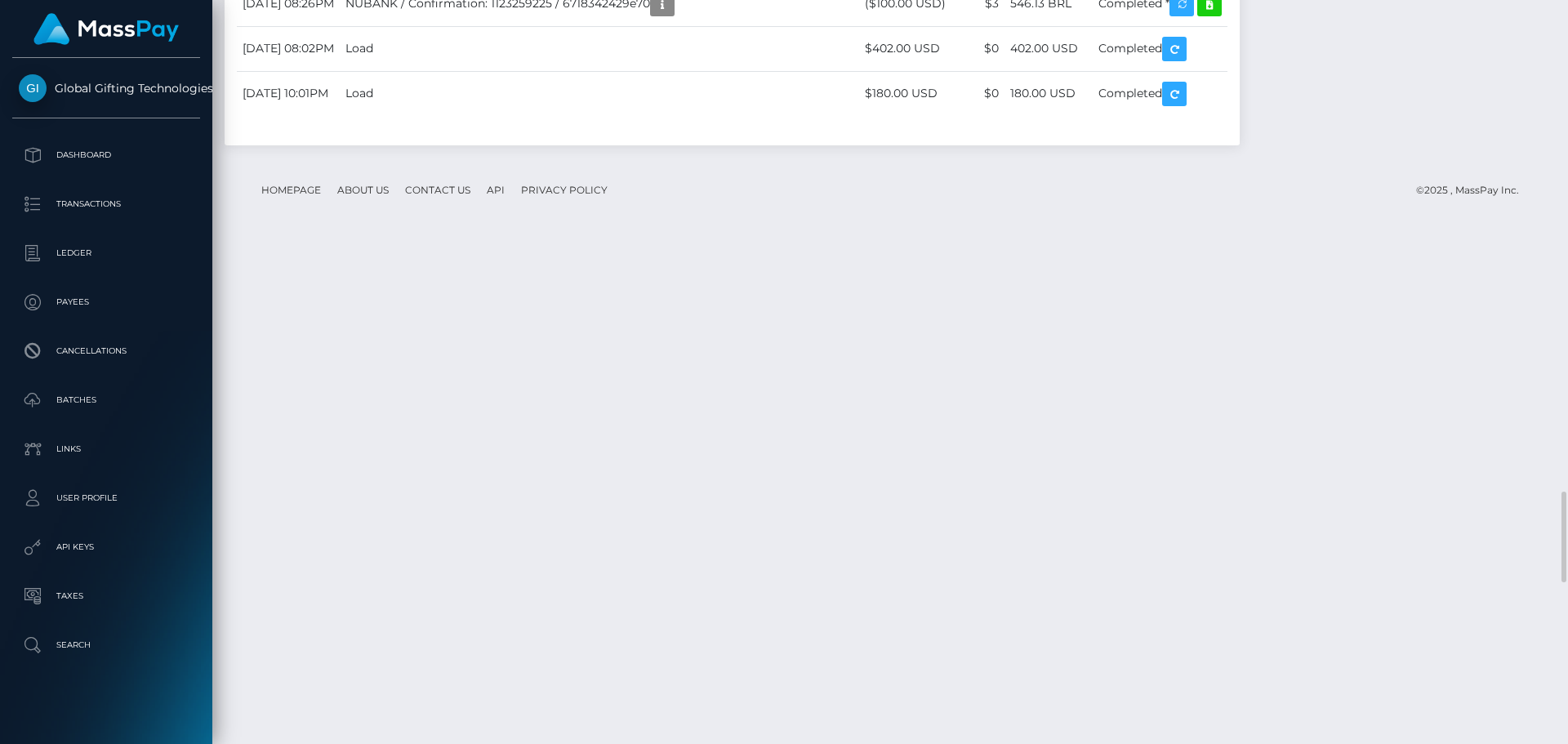
scroll to position [4082, 0]
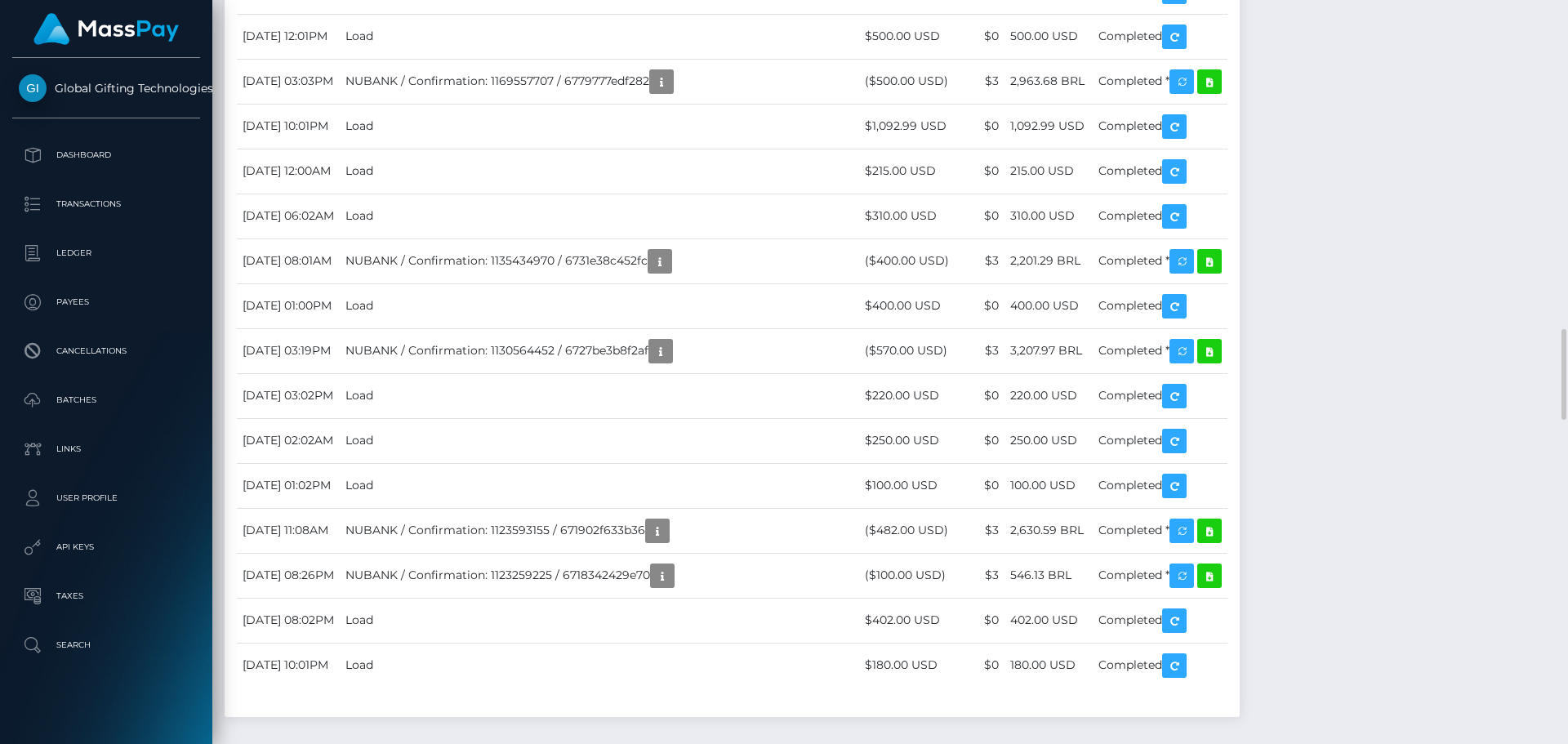
scroll to position [3265, 0]
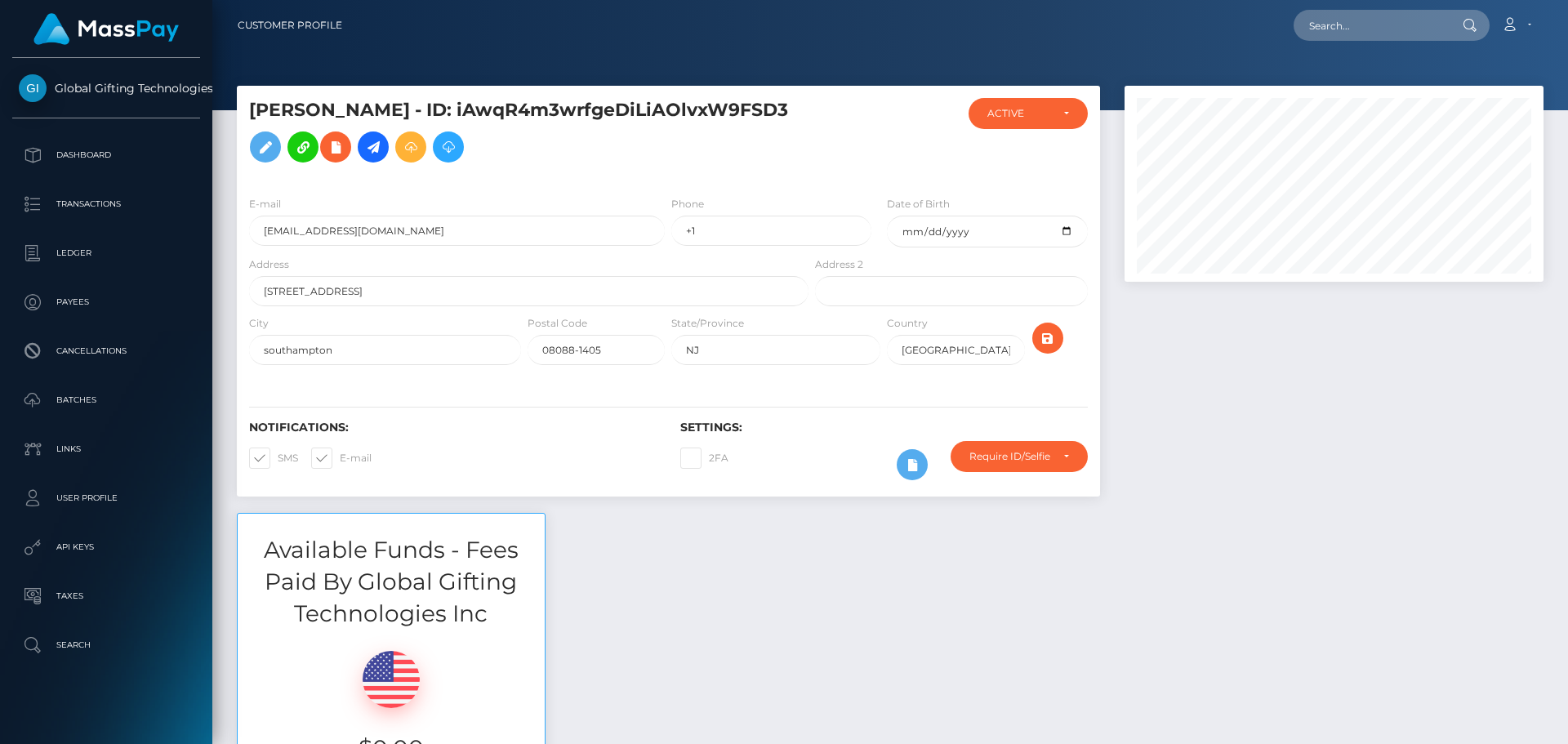
scroll to position [196, 420]
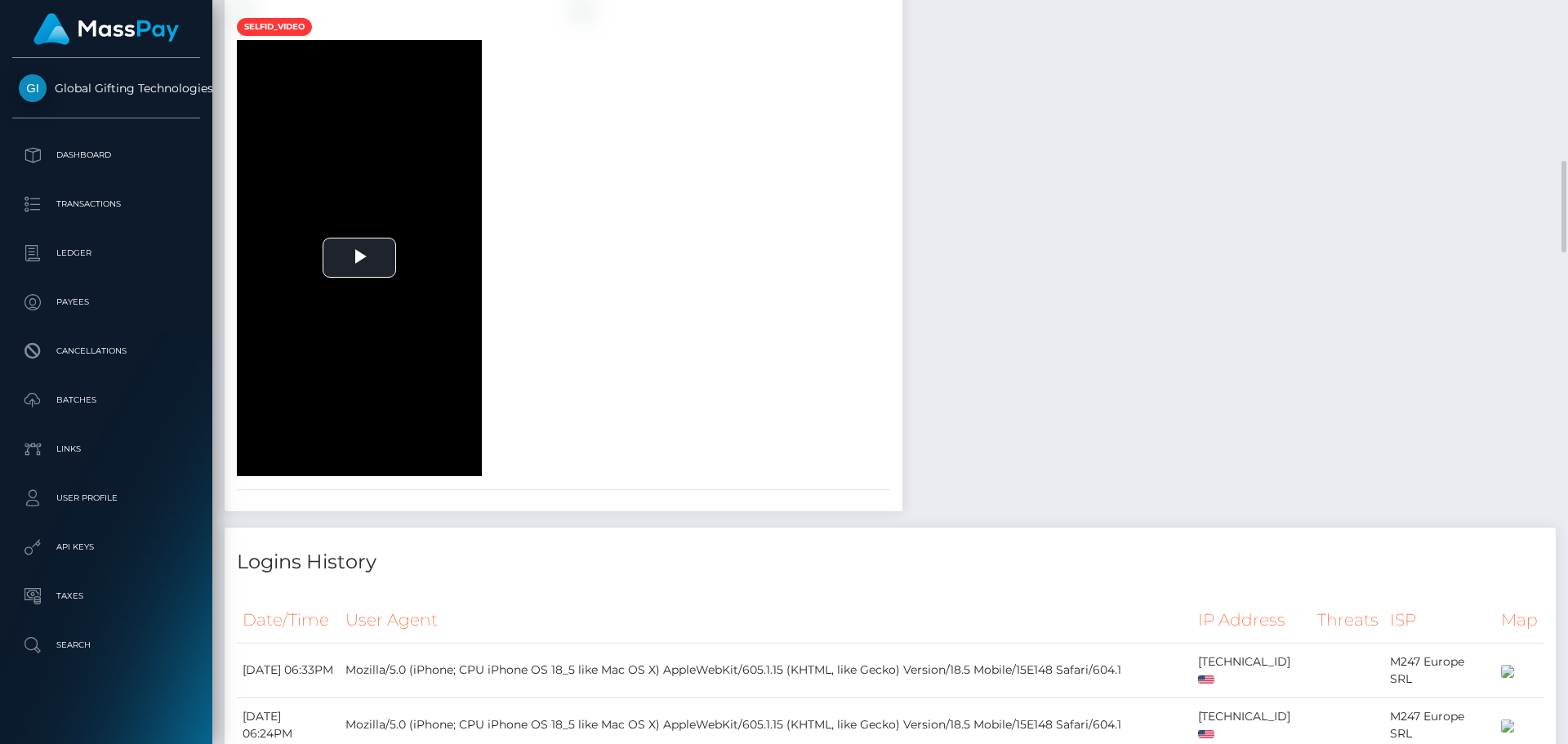
scroll to position [1225, 0]
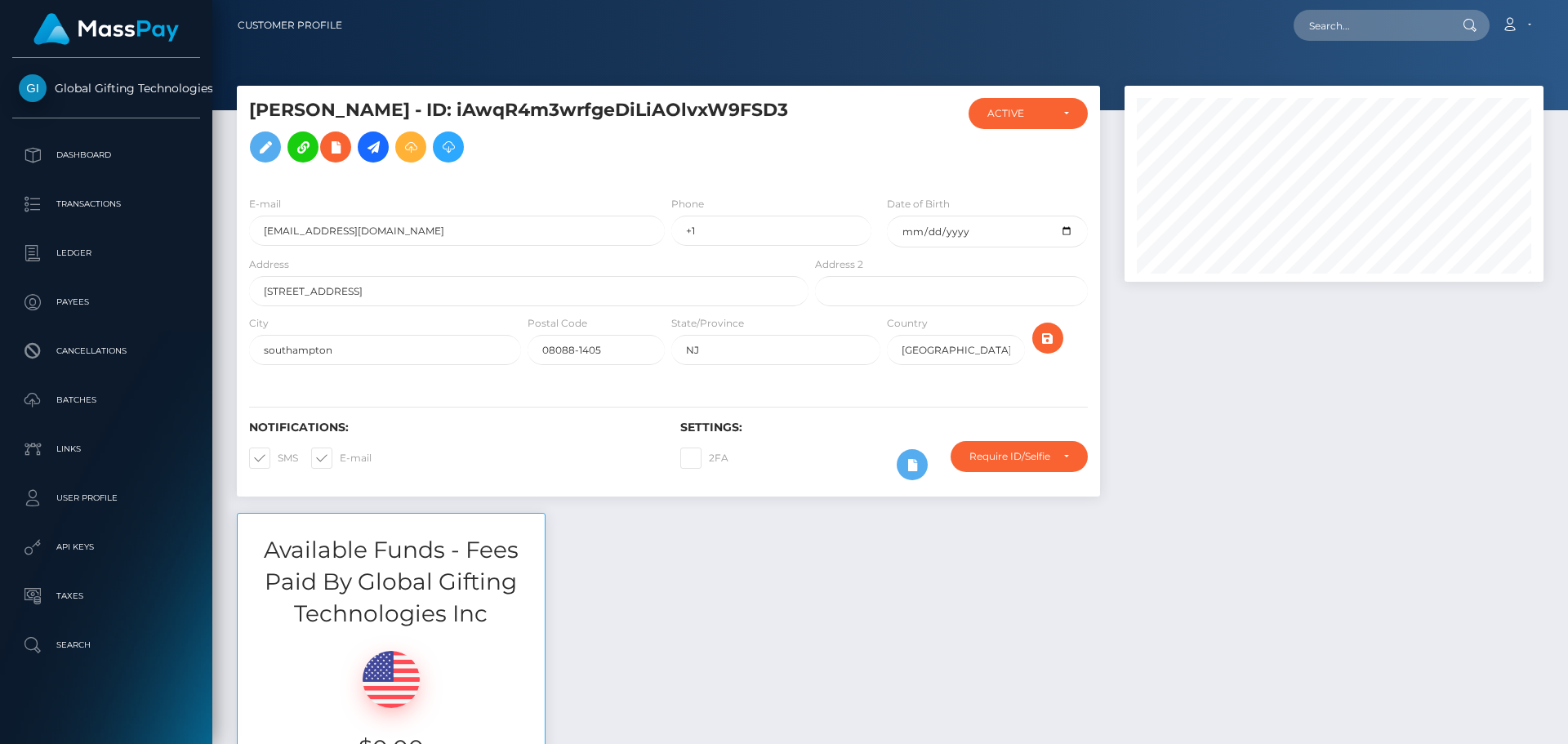
scroll to position [196, 420]
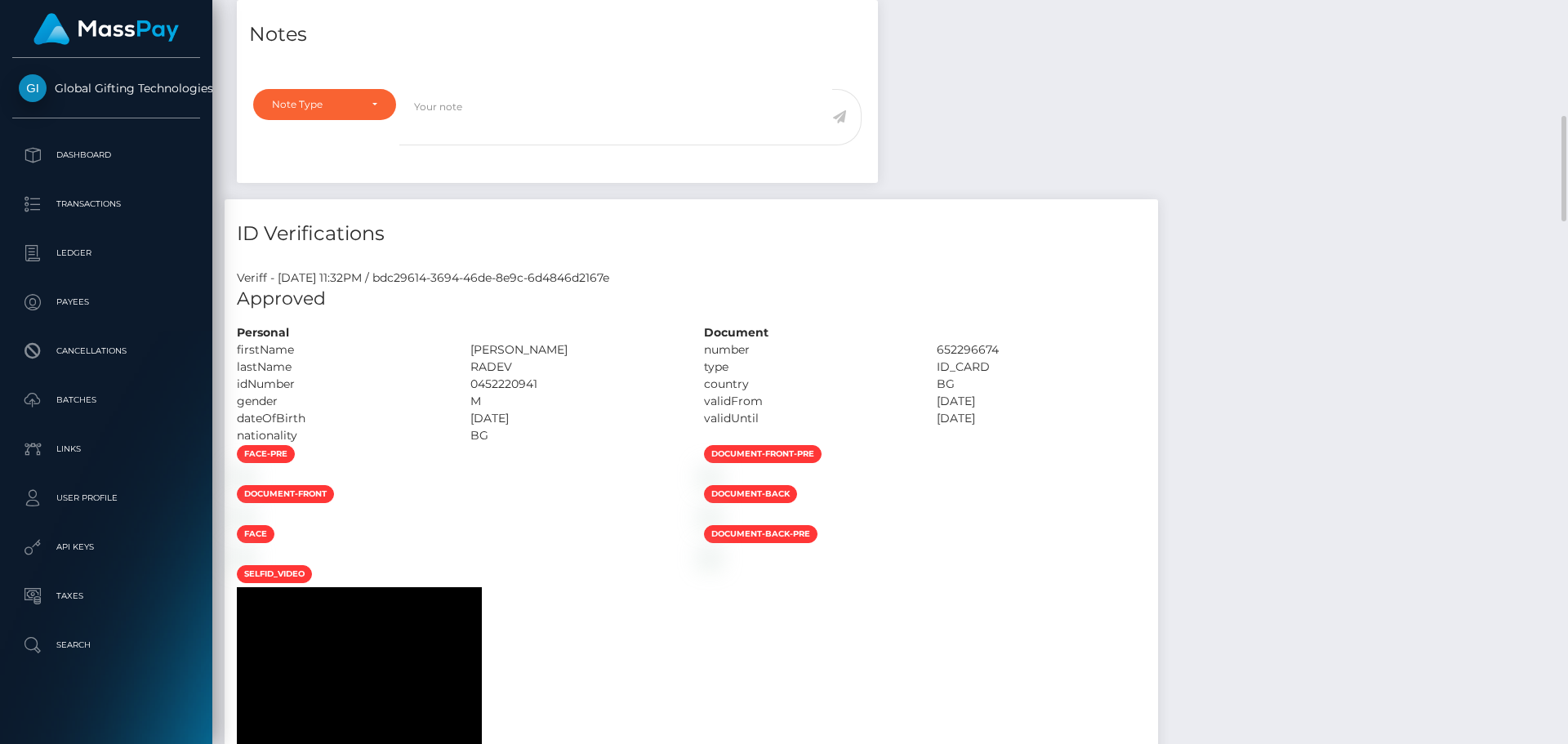
scroll to position [979, 0]
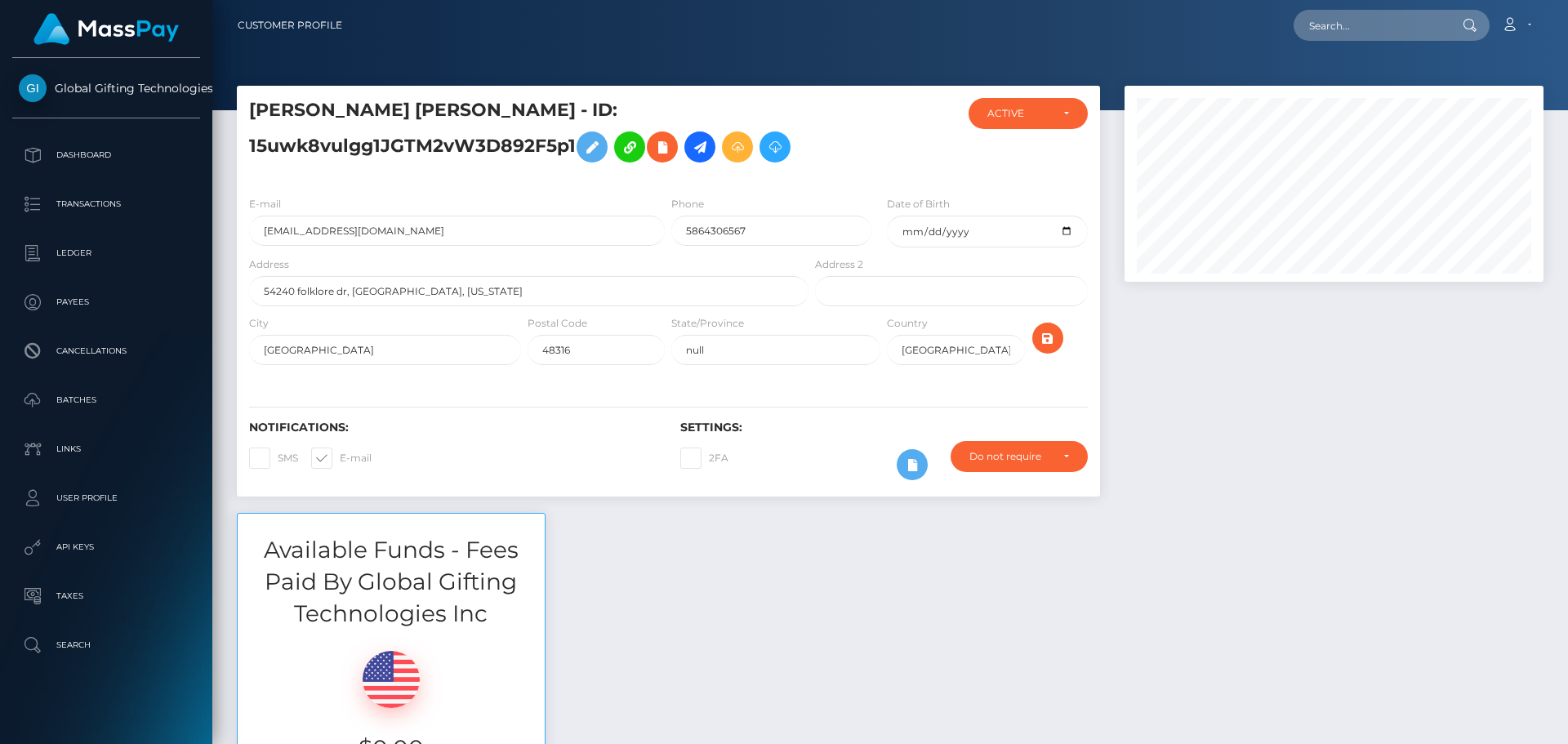
scroll to position [196, 420]
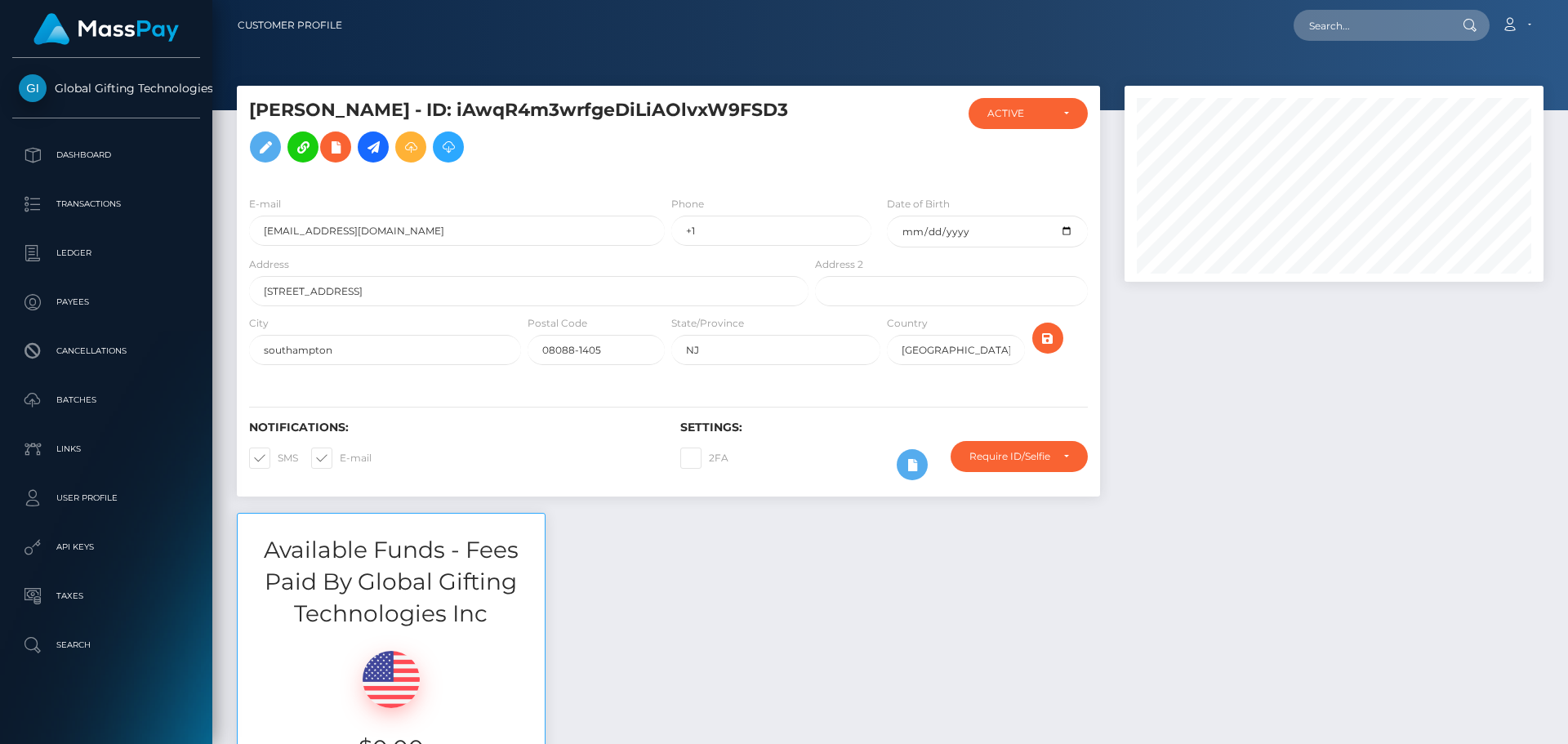
scroll to position [196, 420]
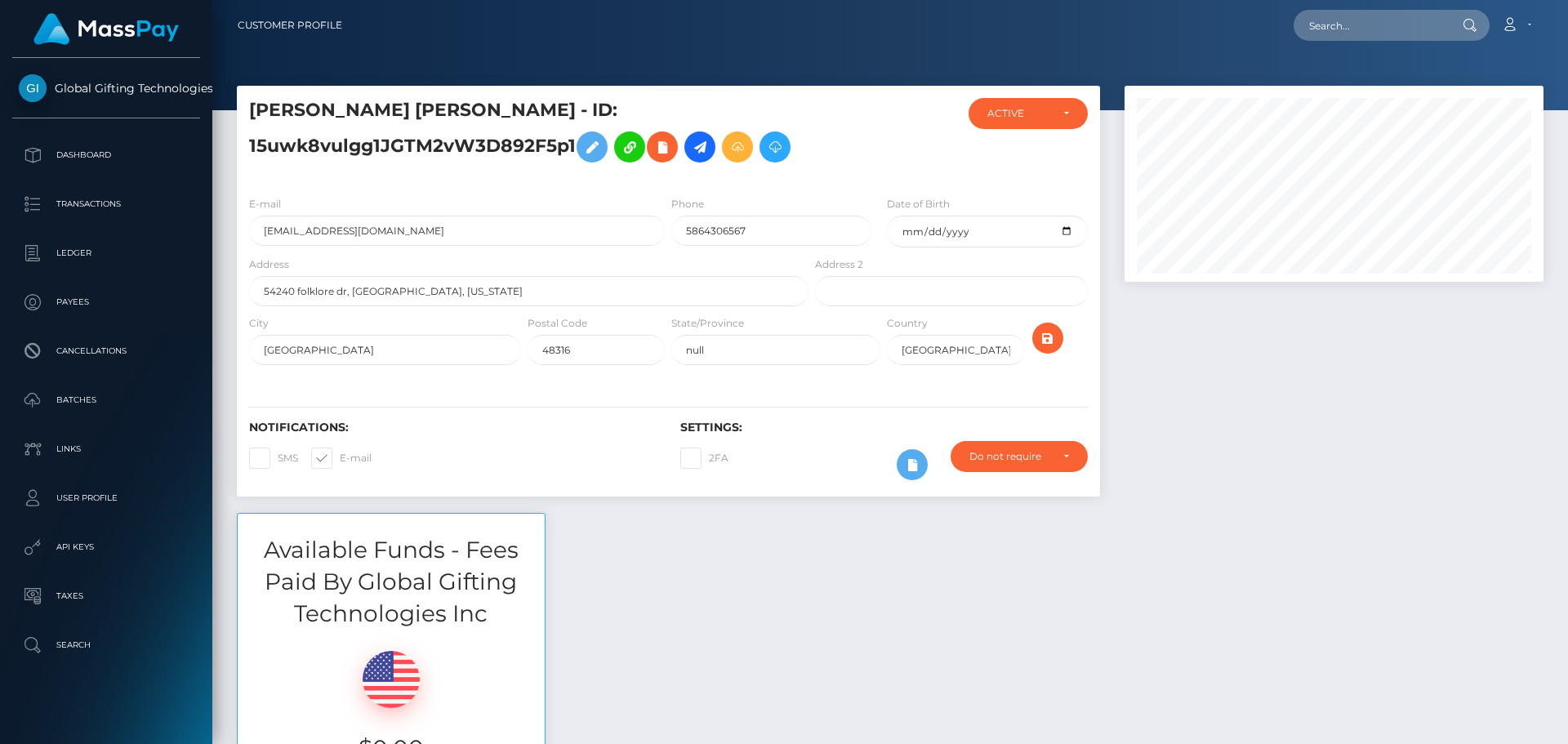
scroll to position [196, 420]
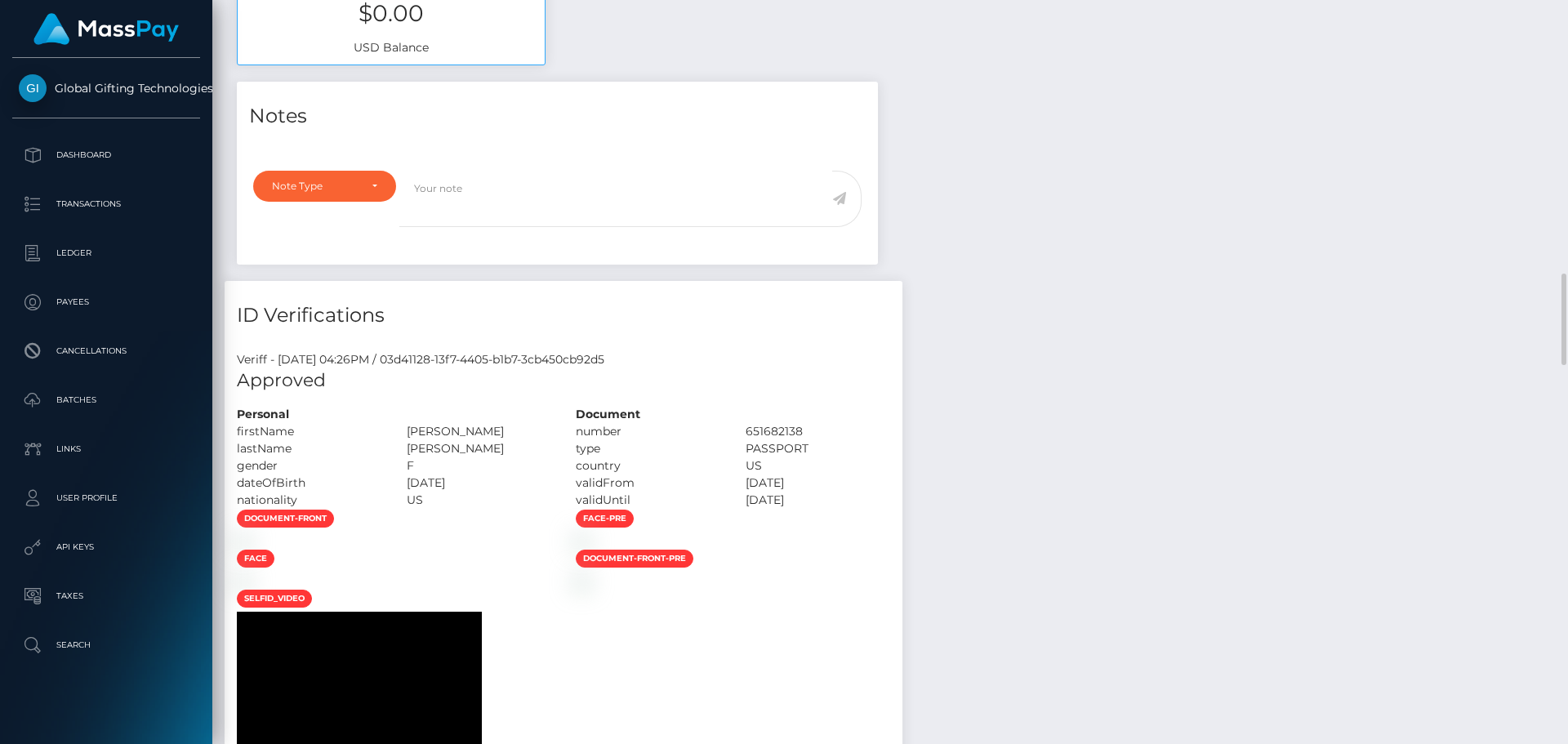
scroll to position [1061, 0]
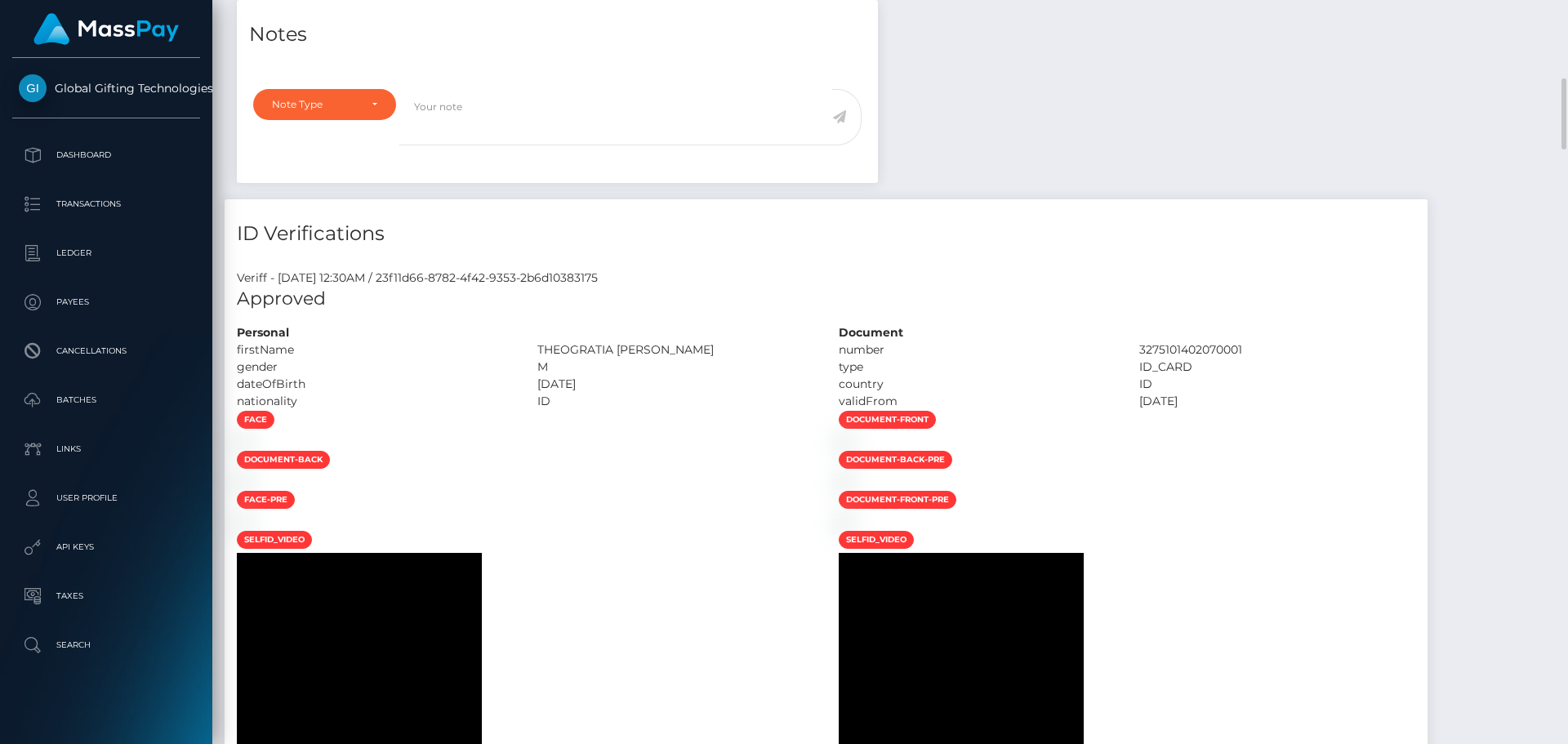
scroll to position [1225, 0]
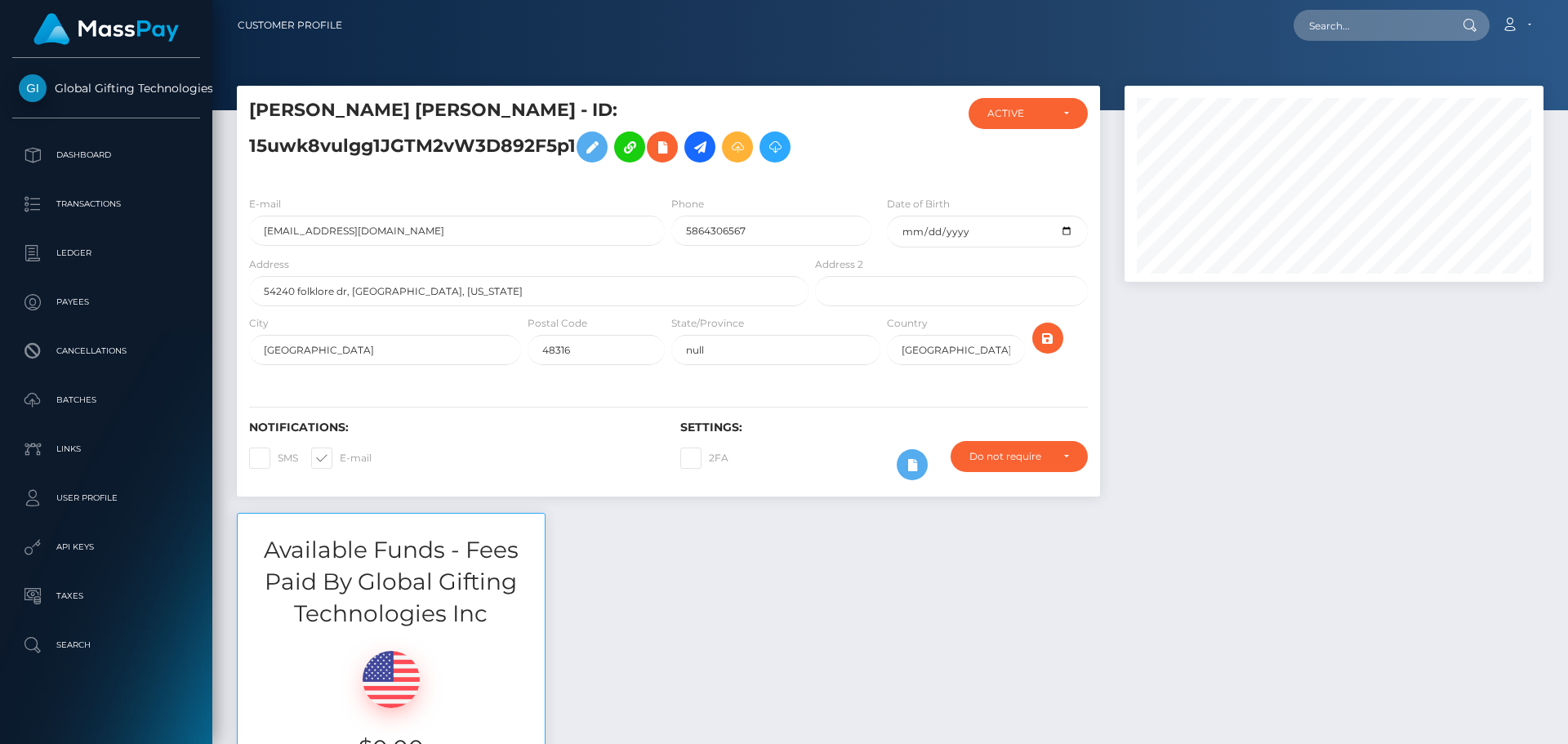
scroll to position [196, 420]
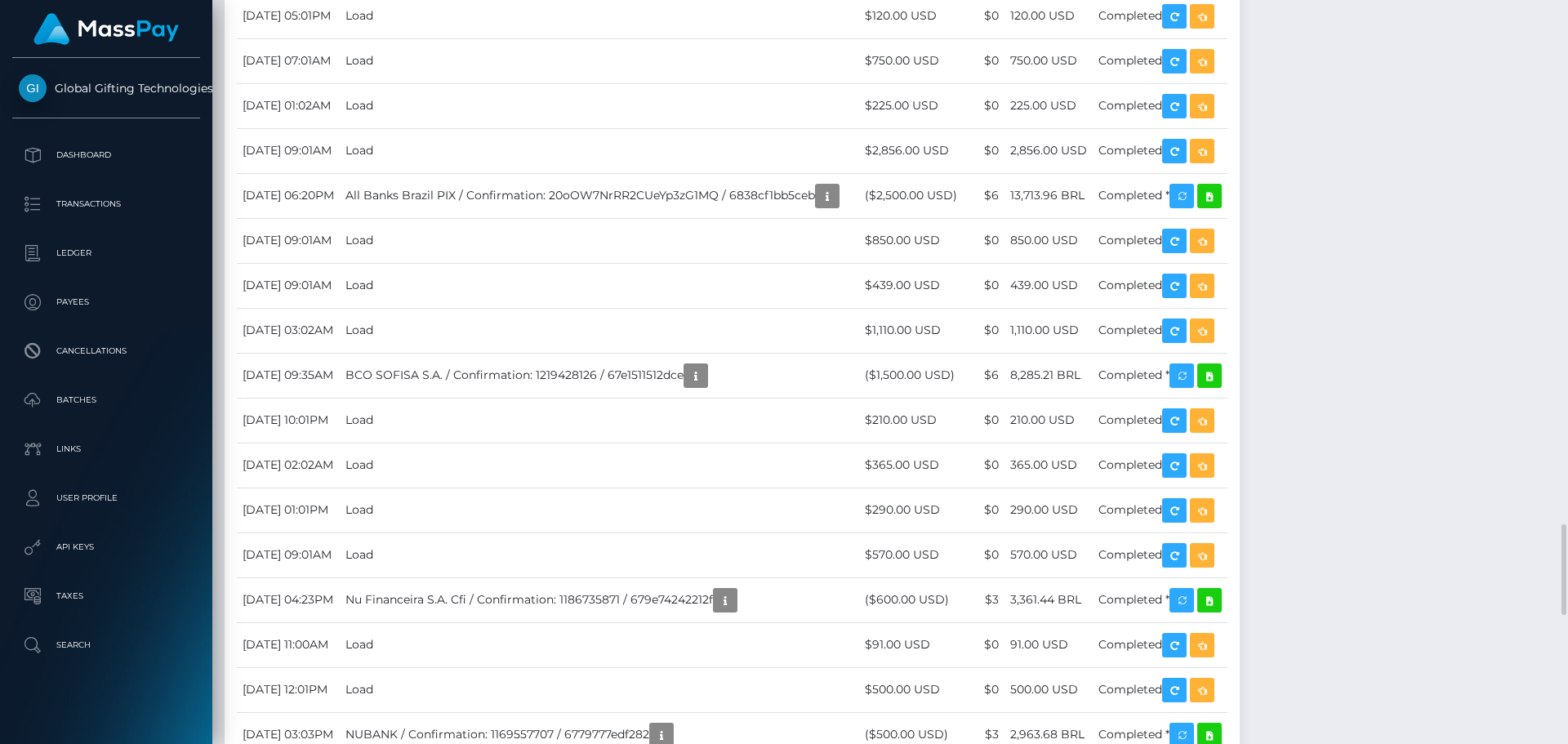
scroll to position [2612, 0]
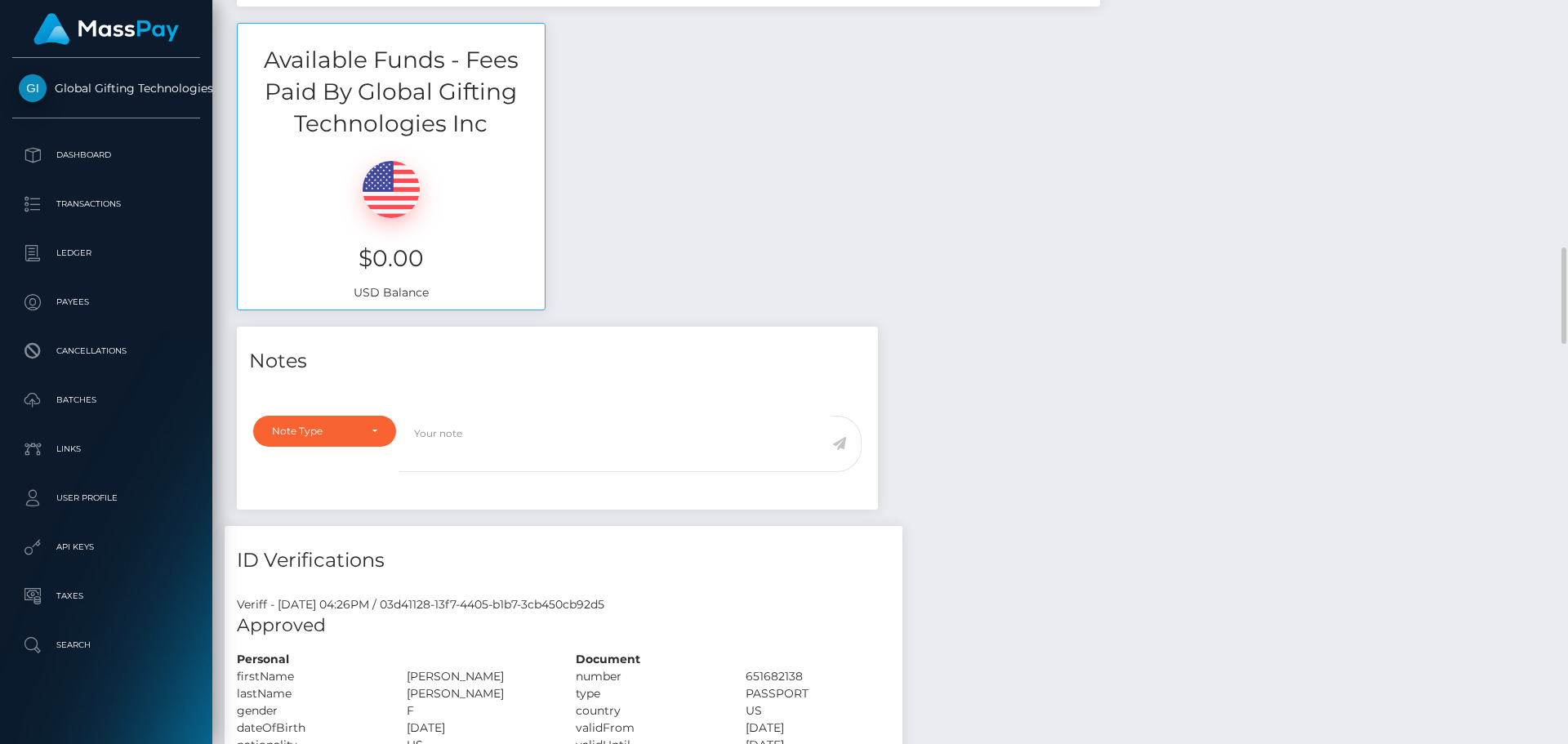
scroll to position [735, 0]
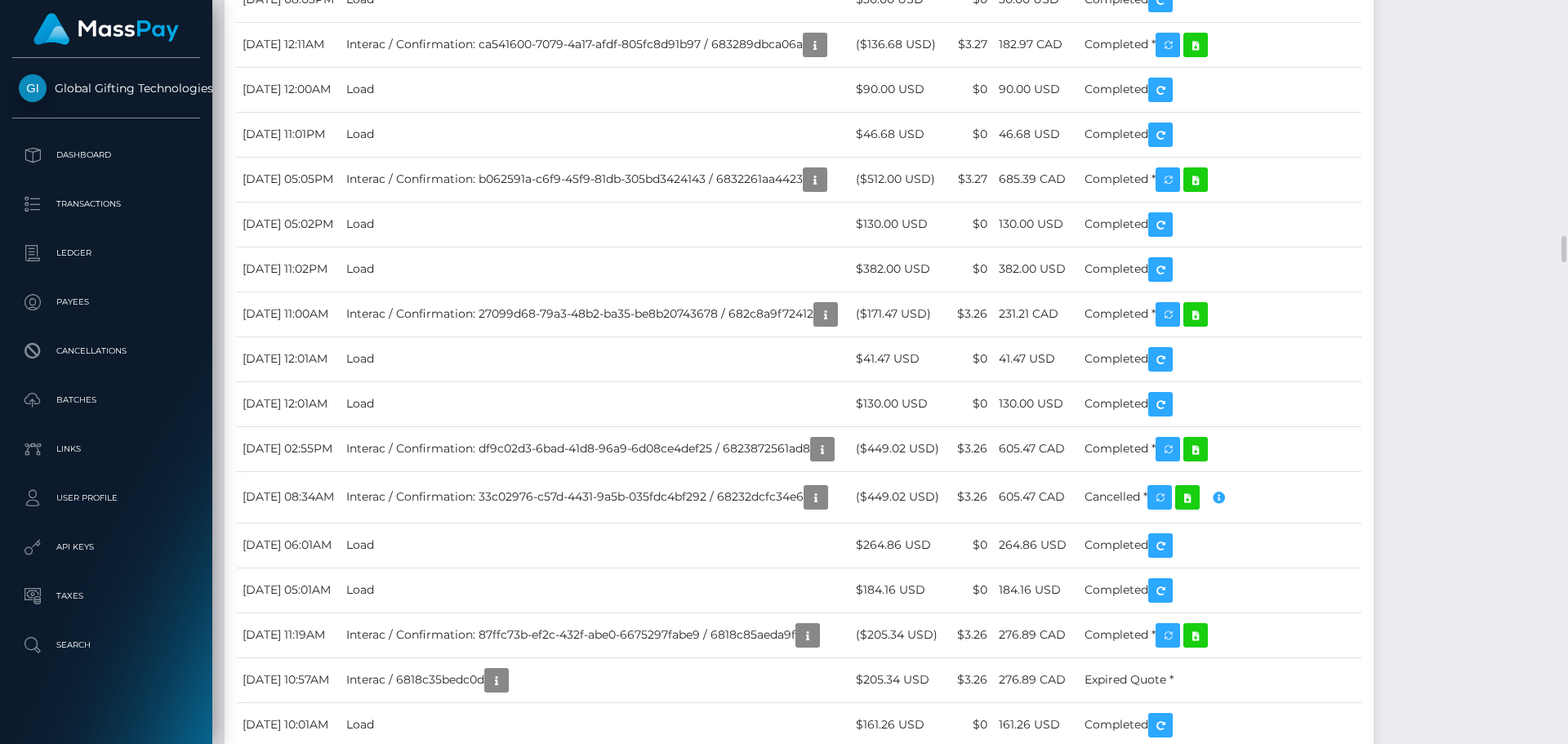
scroll to position [6693, 0]
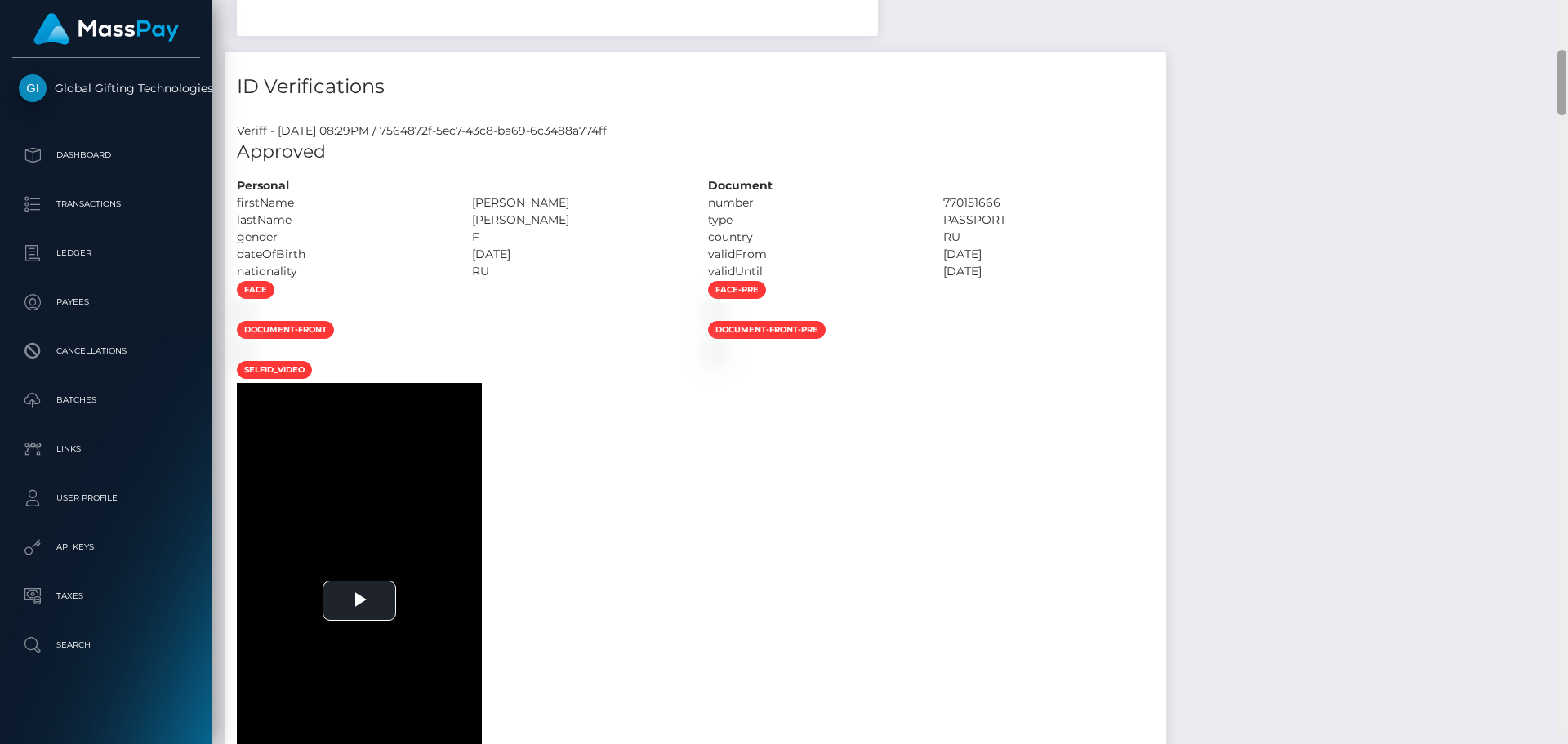
scroll to position [673, 0]
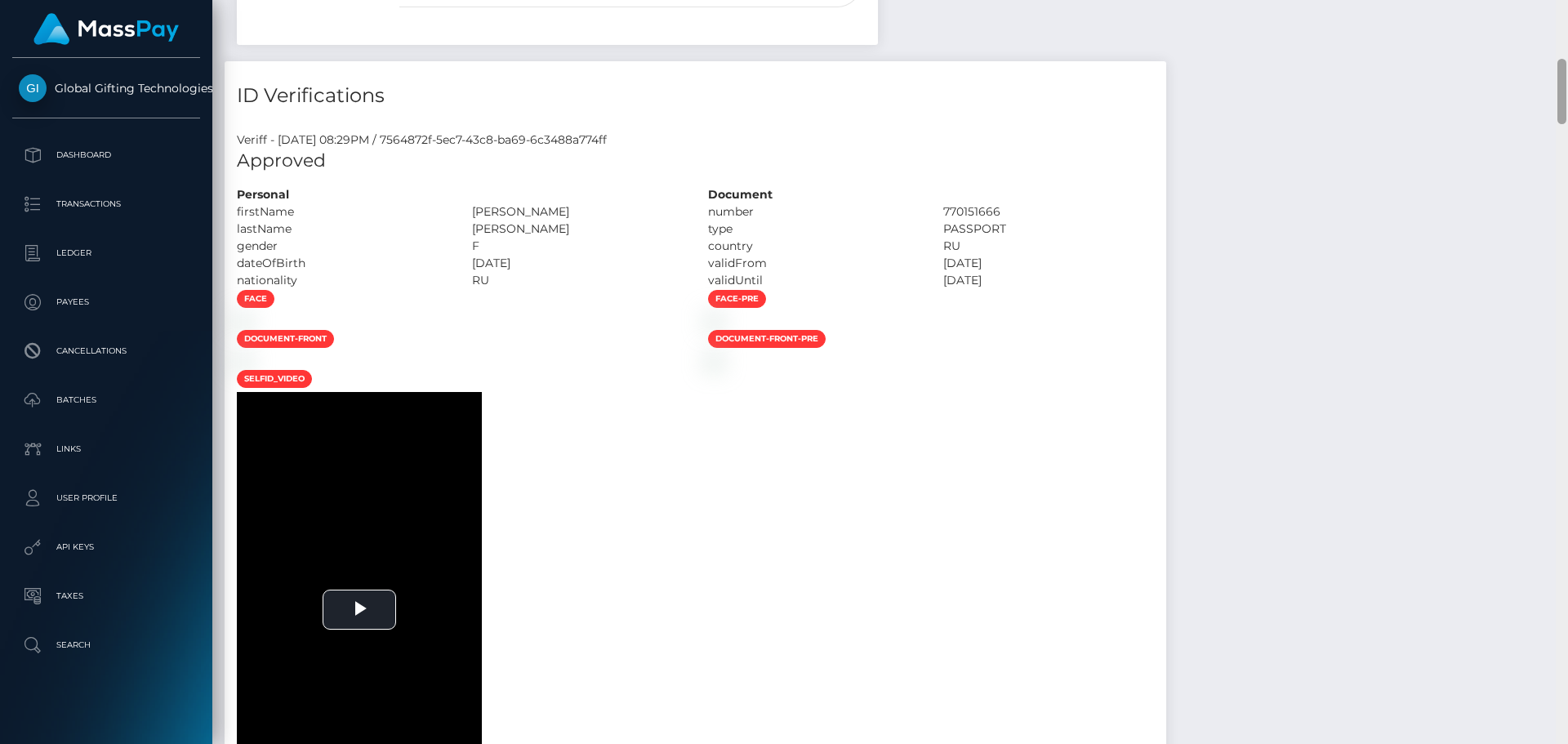
drag, startPoint x: 1565, startPoint y: 316, endPoint x: 1324, endPoint y: 144, distance: 296.1
click at [1541, 80] on div "Customer Profile Loading... Loading..." at bounding box center [890, 372] width 1356 height 744
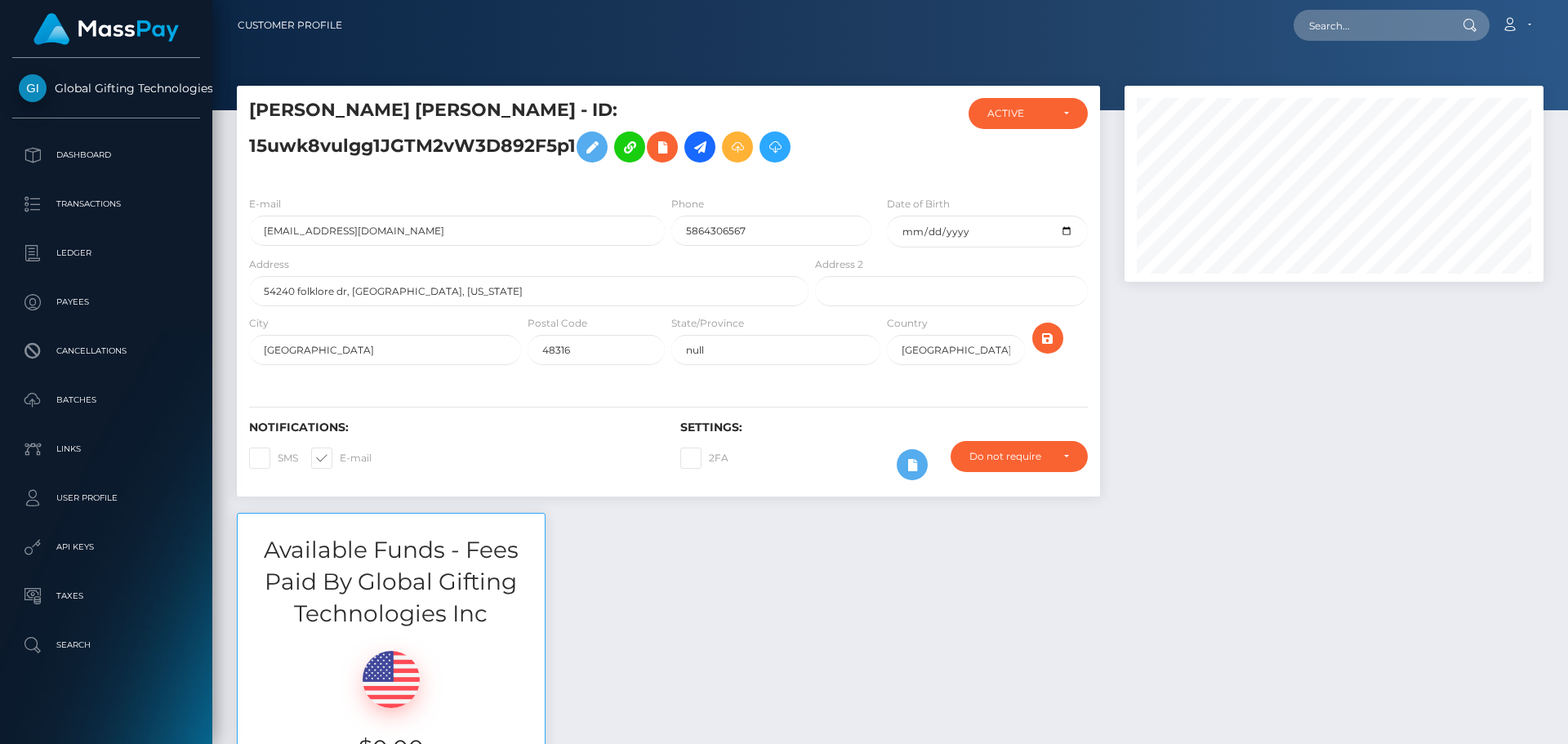
scroll to position [196, 420]
